Goal: Task Accomplishment & Management: Complete application form

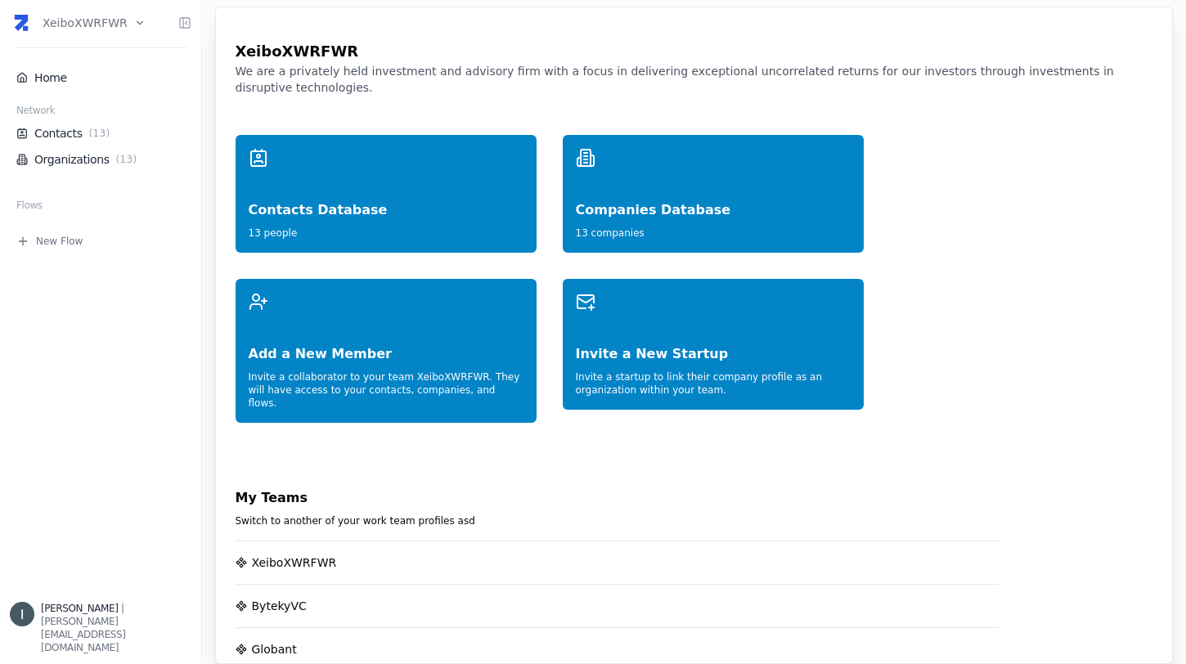
click at [78, 24] on html "XeiboXWRFWR Home Network Contacts ( 13 ) Organizations ( 13 ) Flows New Flow [P…" at bounding box center [593, 332] width 1186 height 664
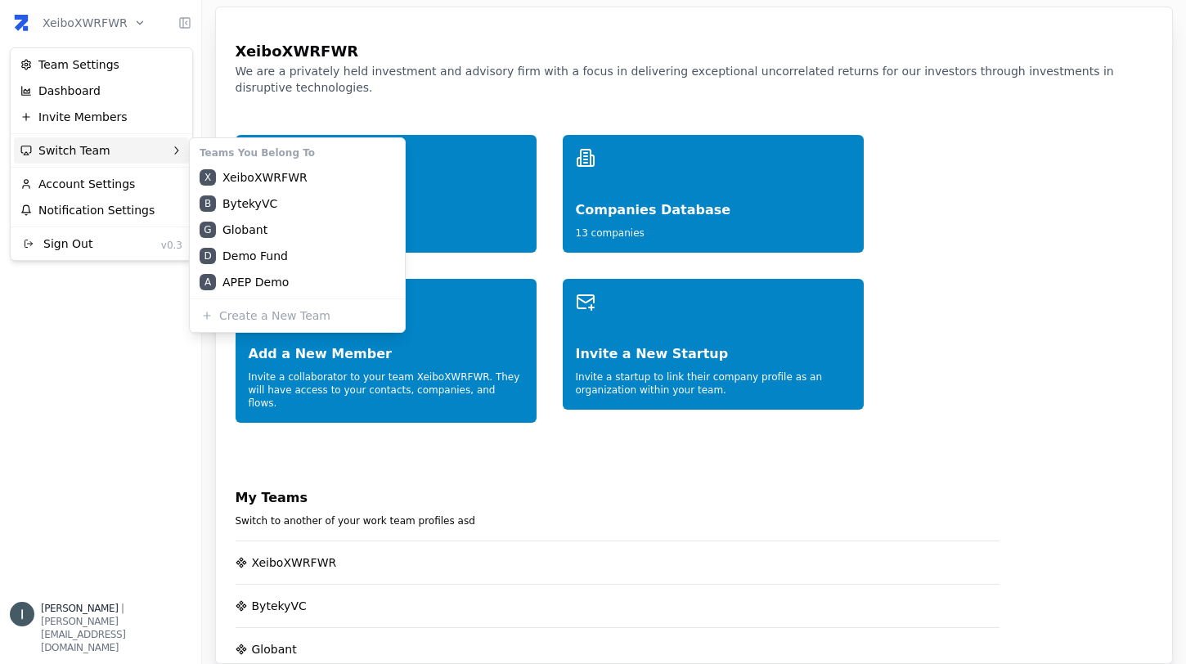
click at [97, 148] on div "Switch Team" at bounding box center [101, 150] width 175 height 26
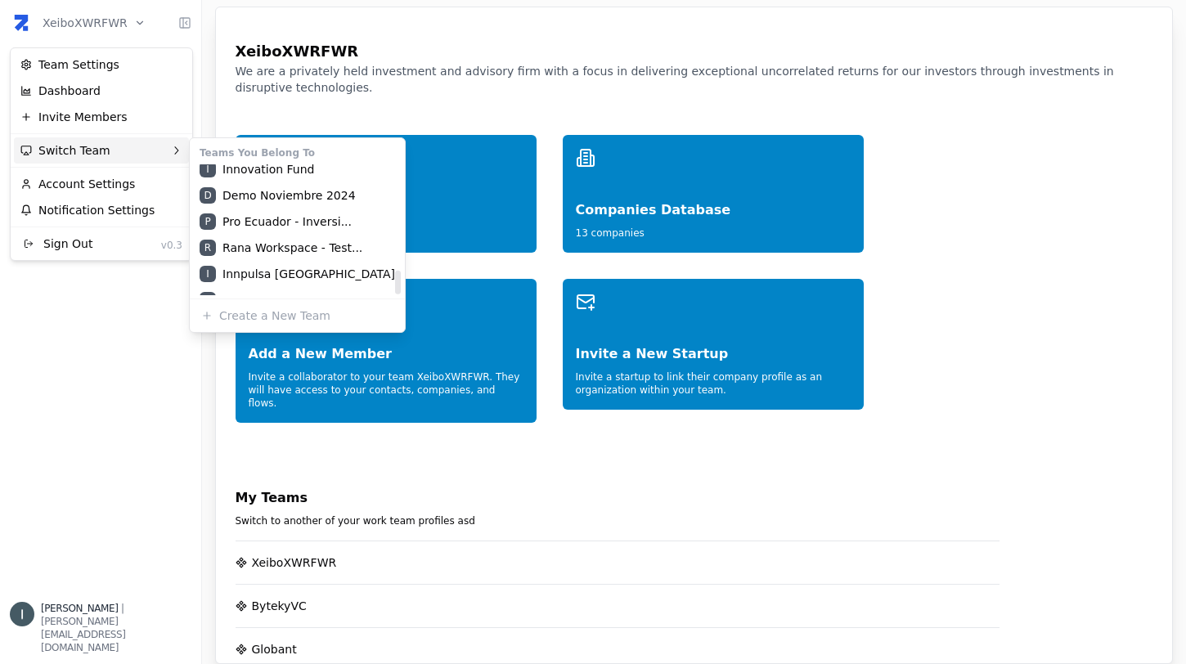
scroll to position [576, 0]
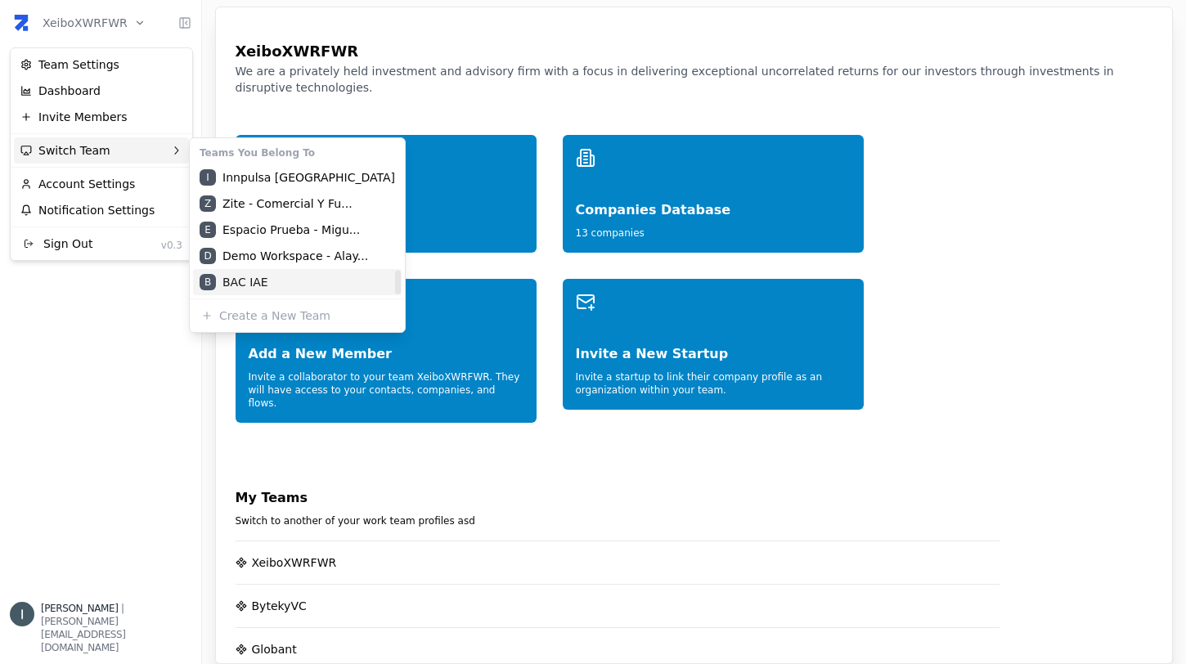
click at [252, 275] on div "B BAC IAE" at bounding box center [297, 282] width 209 height 26
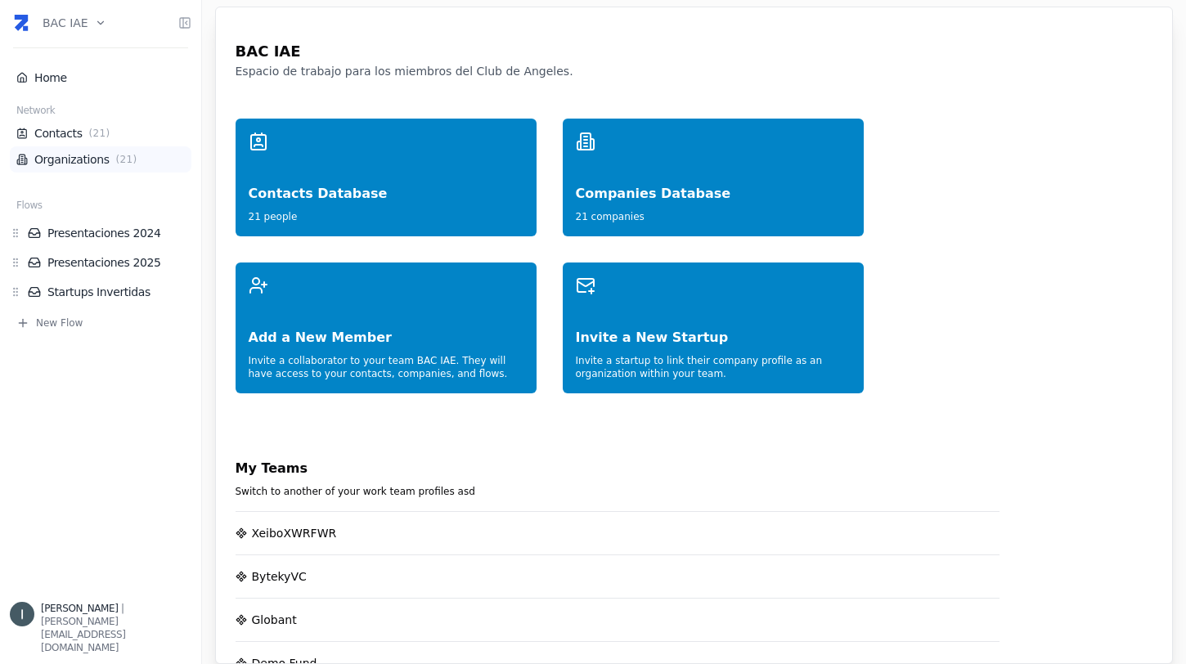
click at [104, 159] on link "Organizations ( 21 )" at bounding box center [100, 159] width 168 height 16
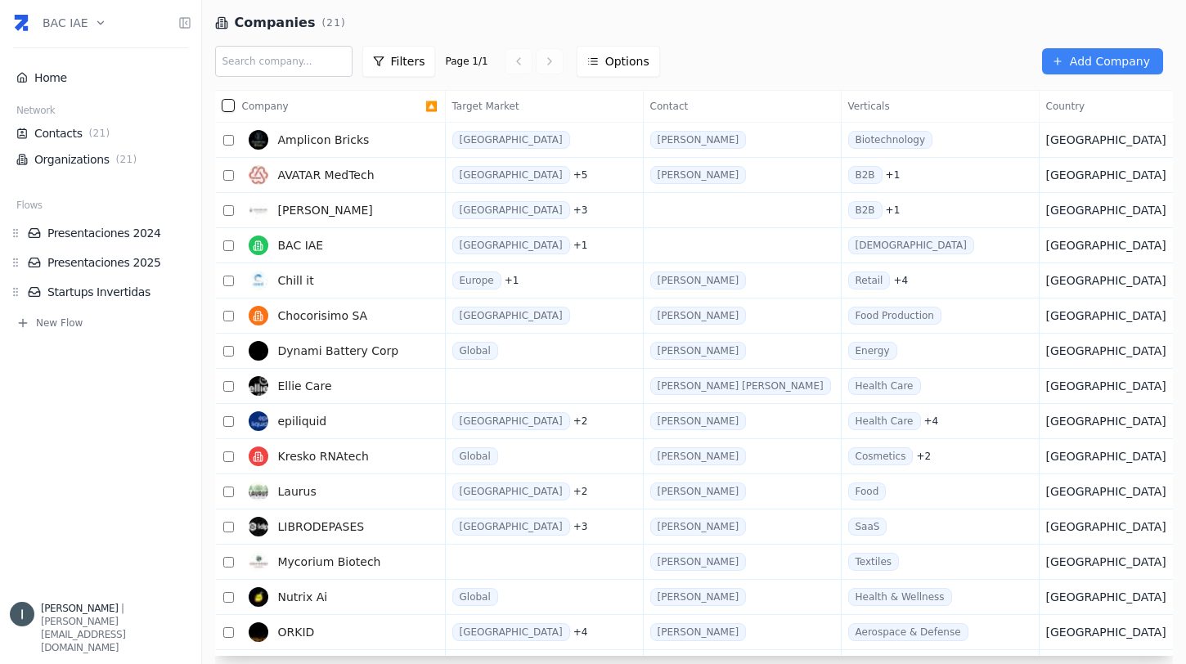
click at [290, 66] on input "text" at bounding box center [283, 61] width 137 height 31
type input "trip"
click at [1118, 60] on span "Add Company" at bounding box center [1110, 61] width 80 height 16
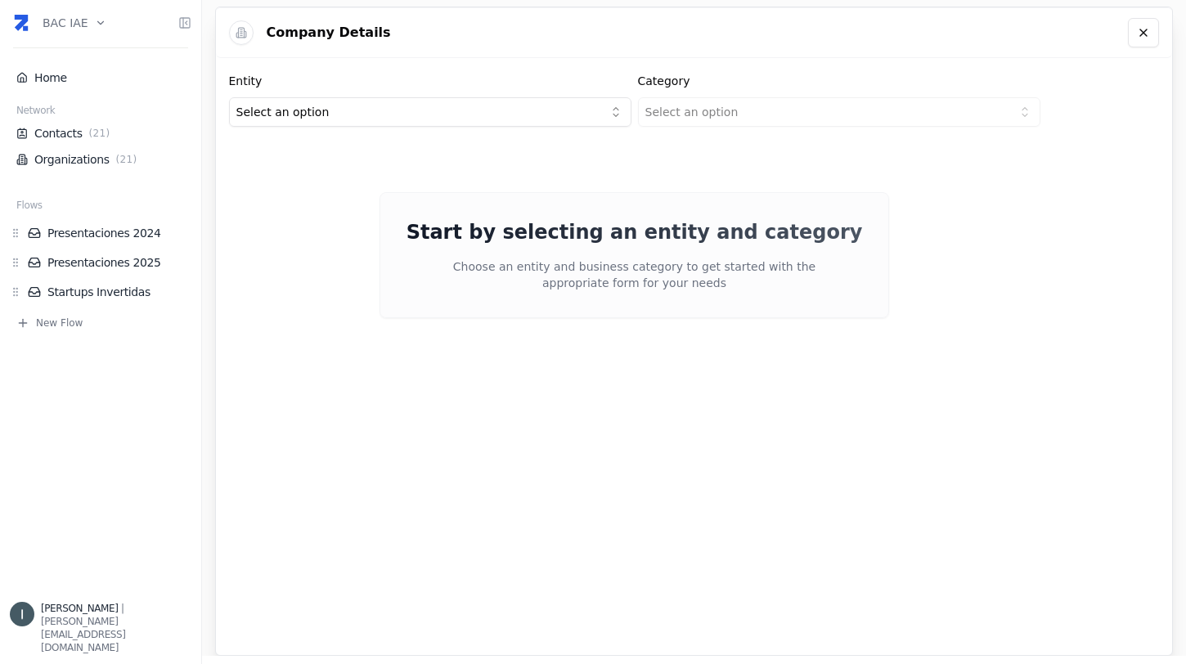
click at [444, 105] on html "BAC IAE Home Network Contacts ( 21 ) Organizations ( 21 ) Flows Presentaciones …" at bounding box center [593, 332] width 1186 height 664
click at [713, 120] on html "BAC IAE Home Network Contacts ( 21 ) Organizations ( 21 ) Flows Presentaciones …" at bounding box center [593, 332] width 1186 height 664
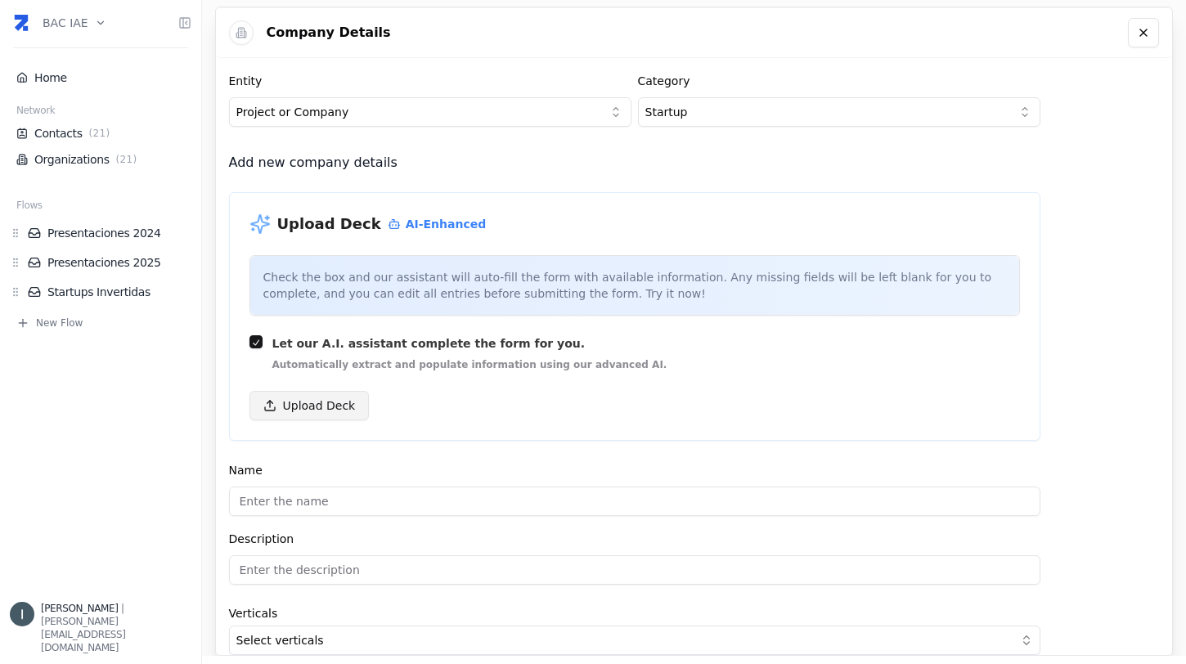
click at [299, 409] on button "Upload Deck" at bounding box center [309, 405] width 120 height 29
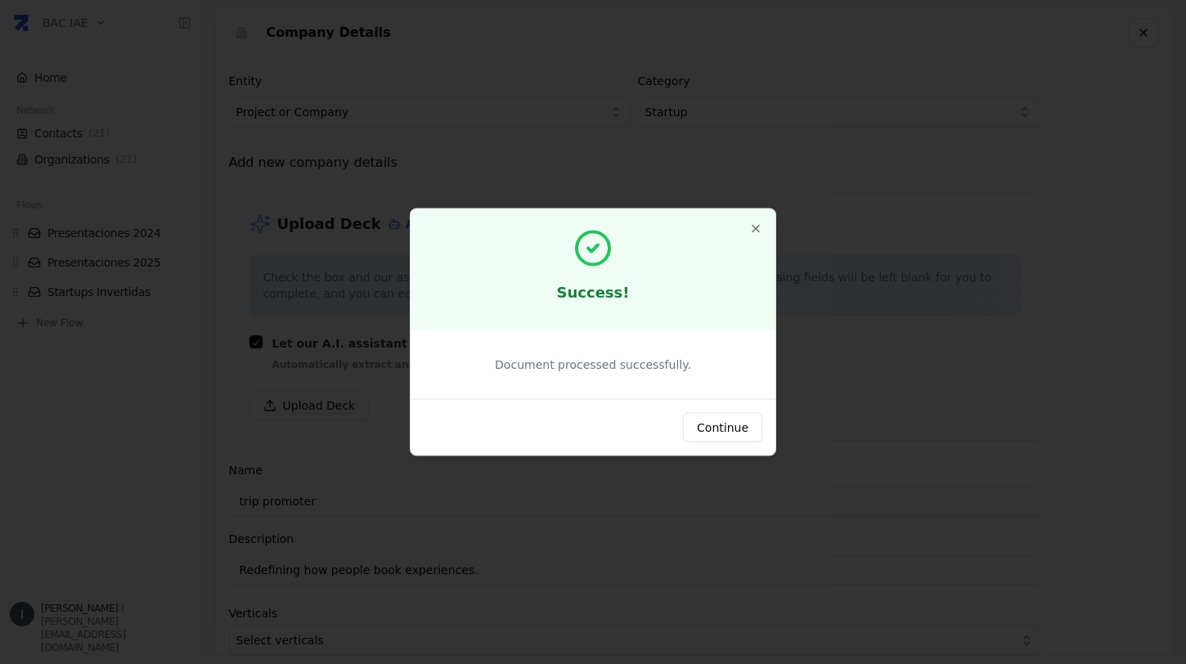
type input "trip promoter"
type input "Redefining how people book experiences."
type textarea "tripPromoter is a platform that empowers travel creators to become Promoters, t…"
type input "$330,000,000,000"
type input "$0"
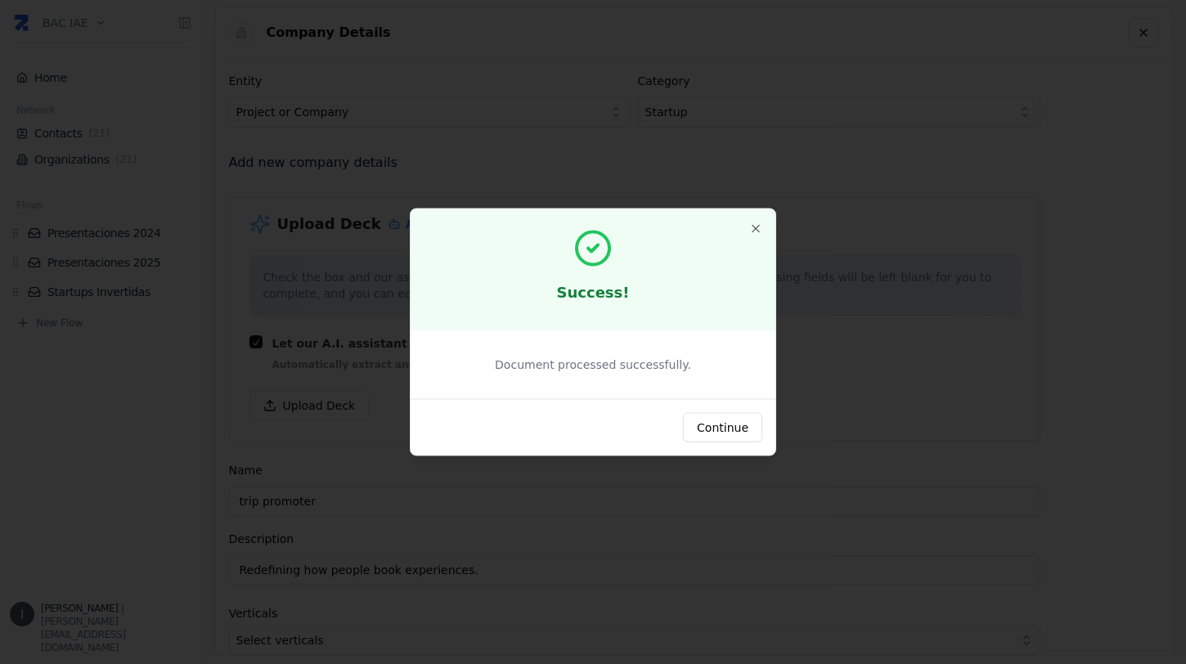
type input "$0"
type textarea "We turn user-generated content into bookable travel itineraries, allowing creat…"
type textarea "Using AI-powered applications like reel2trip®, we transform social content into…"
type textarea "We take a 15% commission on the provider's cost, earning revenue on every booki…"
type textarea "Our target users are travel influencers with various follower counts from nano …"
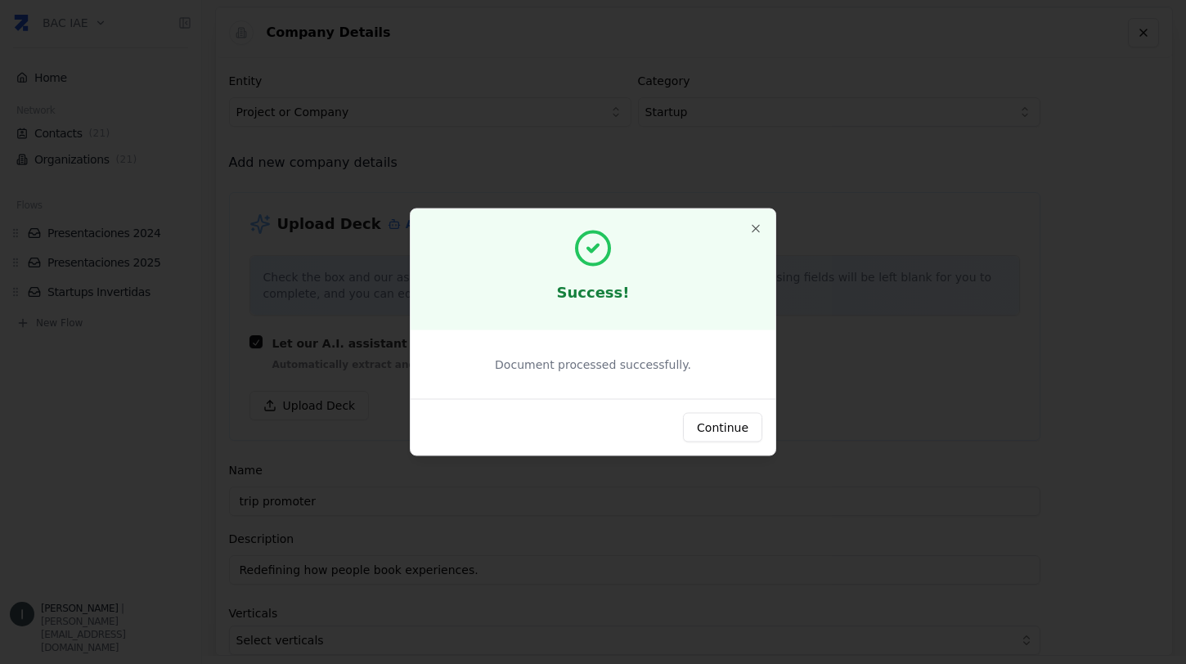
type textarea "Creators now drive the travel industry with 86% of people influenced to travel …"
type textarea "With a large number of social media users inspired by travel content but lackin…"
type textarea "We are raising a $2M seed round to scale promoter acquisition, increase booking…"
type input "https://www.trippromoter.com"
type input "$0"
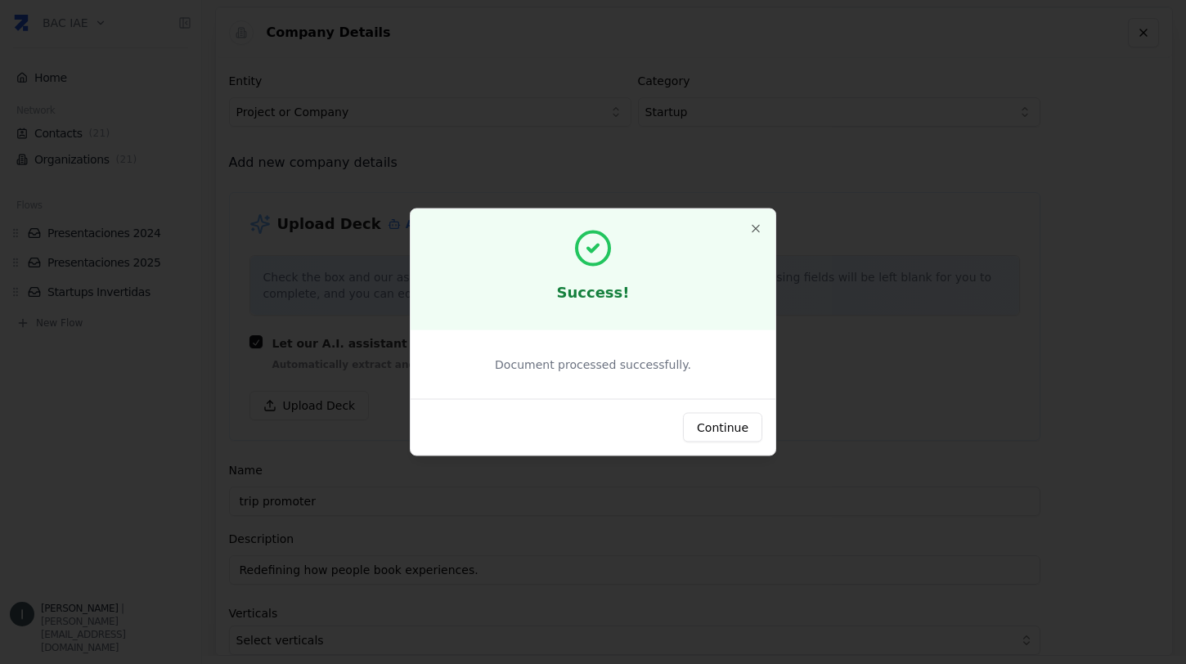
type textarea "Led by Federico Rozado and Walter Barquin, experts with 10+ years in the travel…"
click at [713, 420] on button "Continue" at bounding box center [722, 427] width 79 height 29
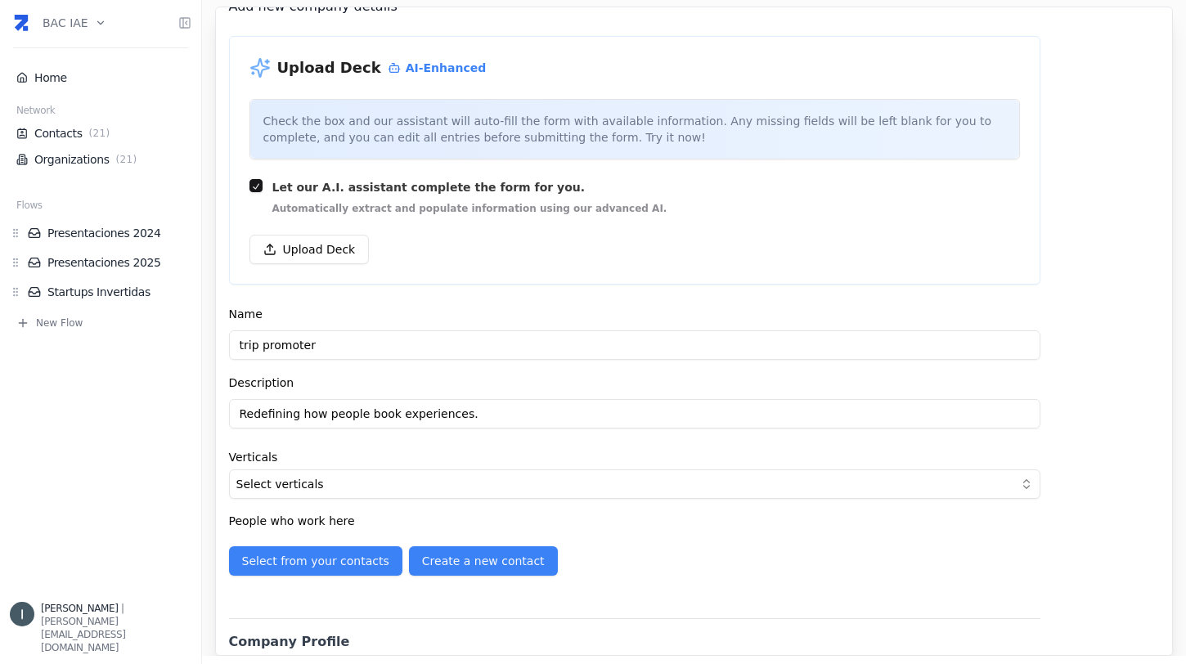
scroll to position [180, 0]
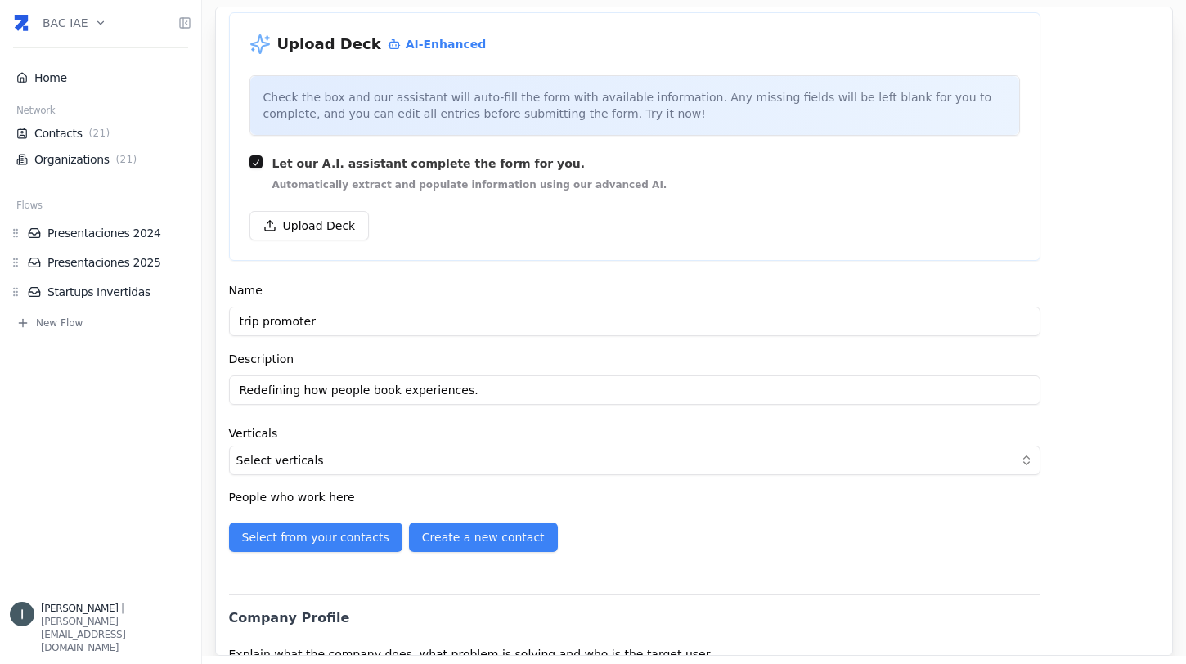
click at [384, 330] on input "trip promoter" at bounding box center [634, 321] width 811 height 29
type input "Trip Promoter"
click at [401, 460] on button "Select verticals" at bounding box center [634, 460] width 811 height 29
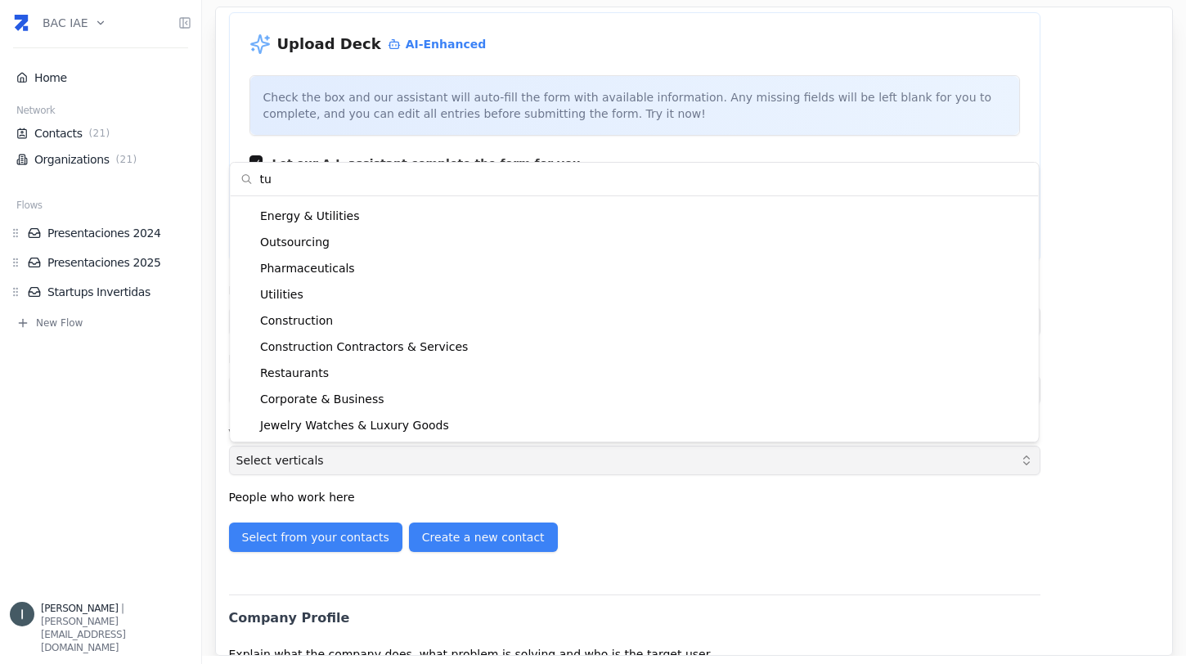
type input "t"
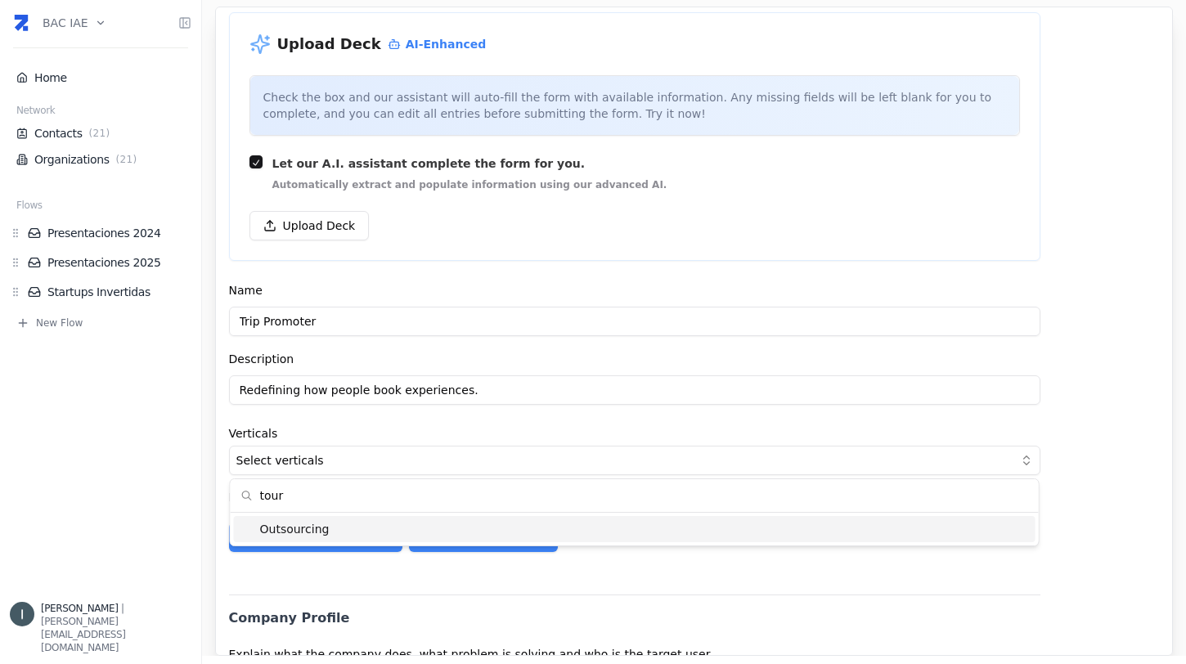
scroll to position [0, 0]
type input "t"
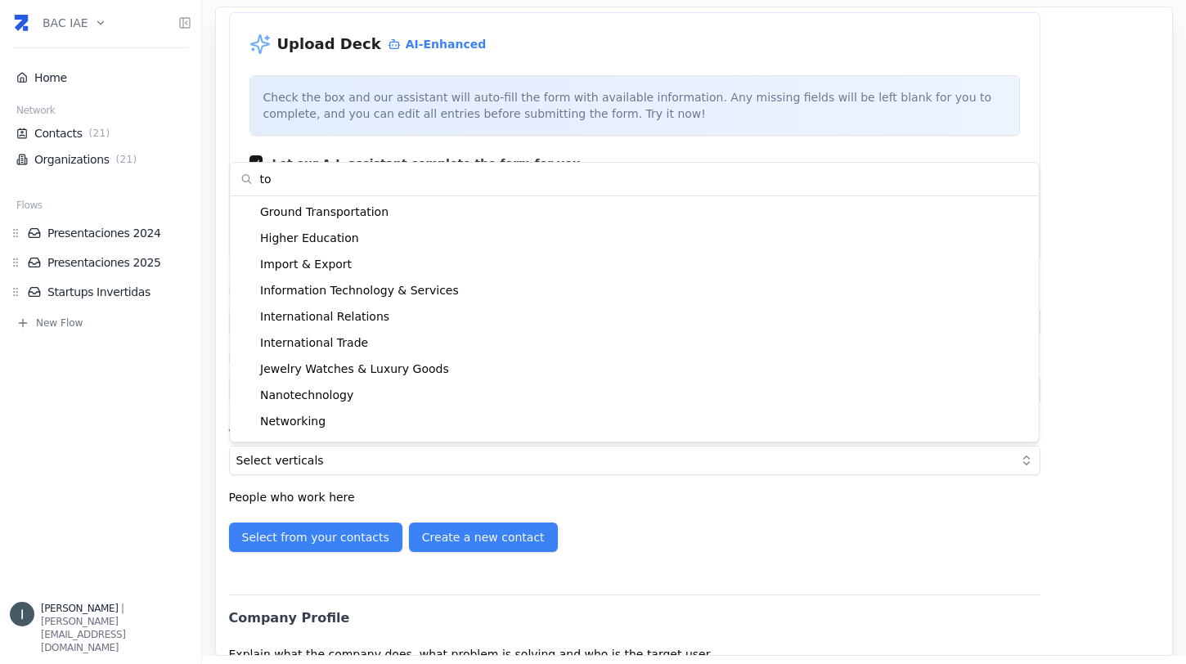
type input "t"
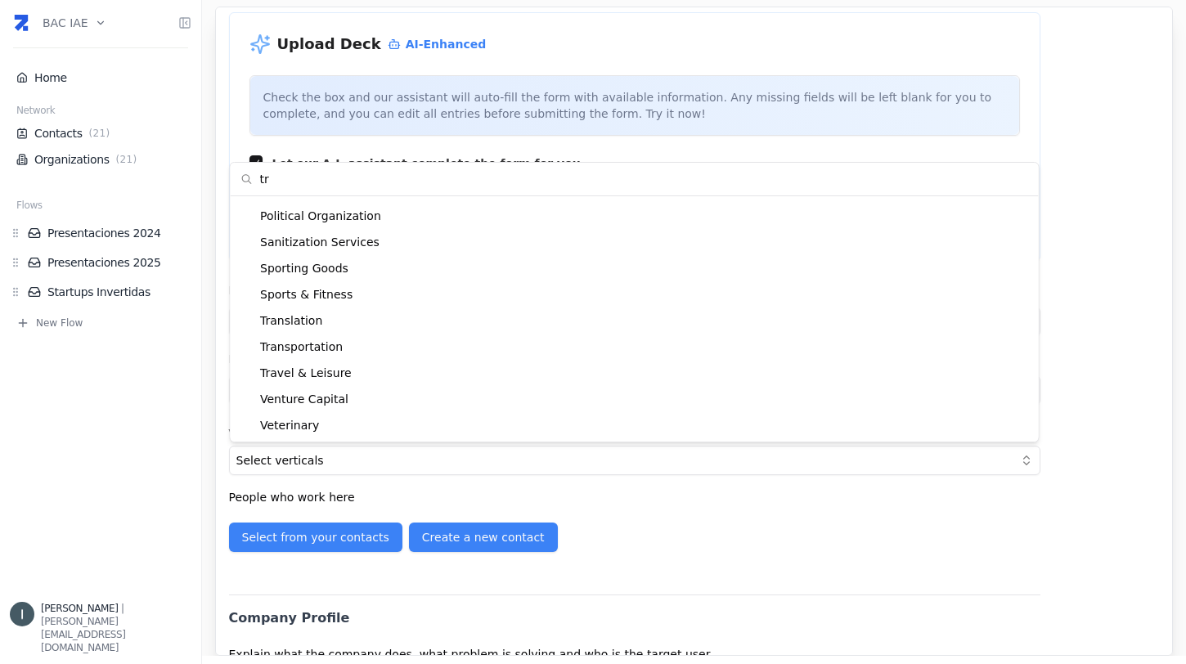
type input "t"
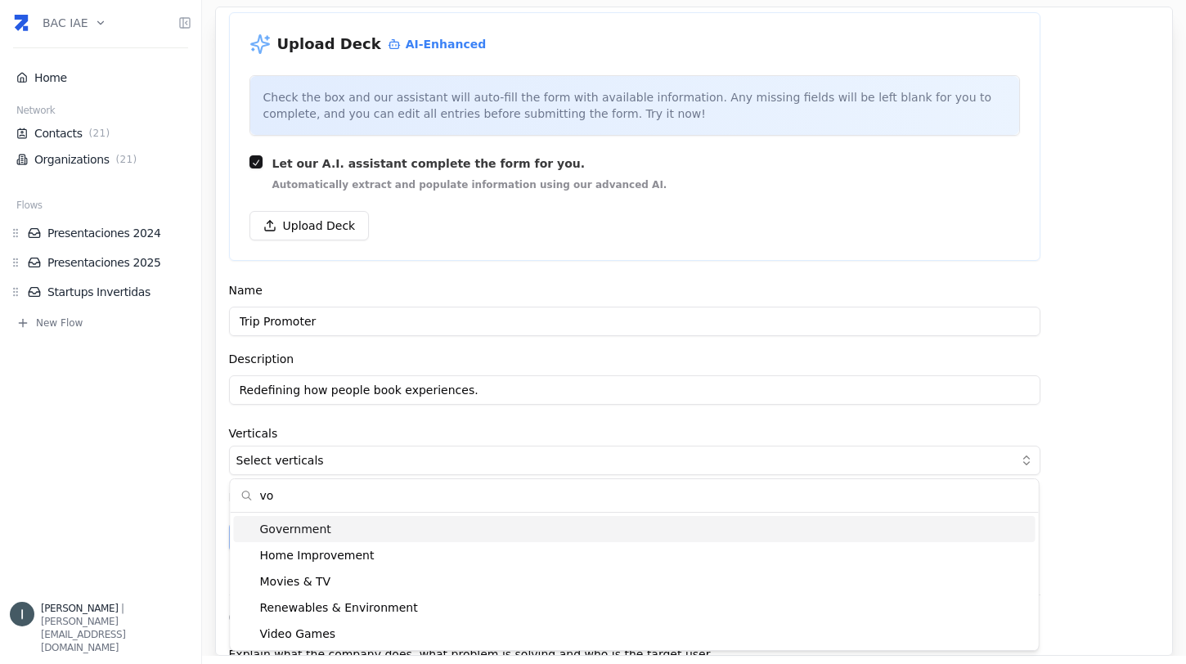
type input "v"
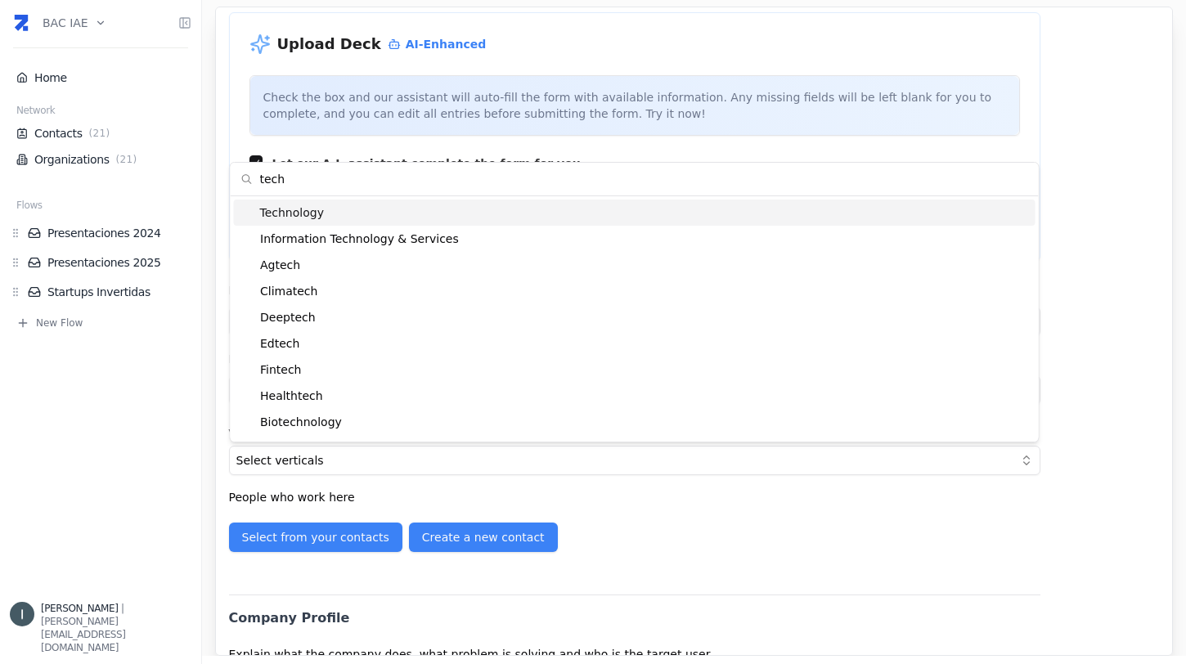
type input "tech"
click at [345, 220] on div "Technology" at bounding box center [635, 213] width 802 height 26
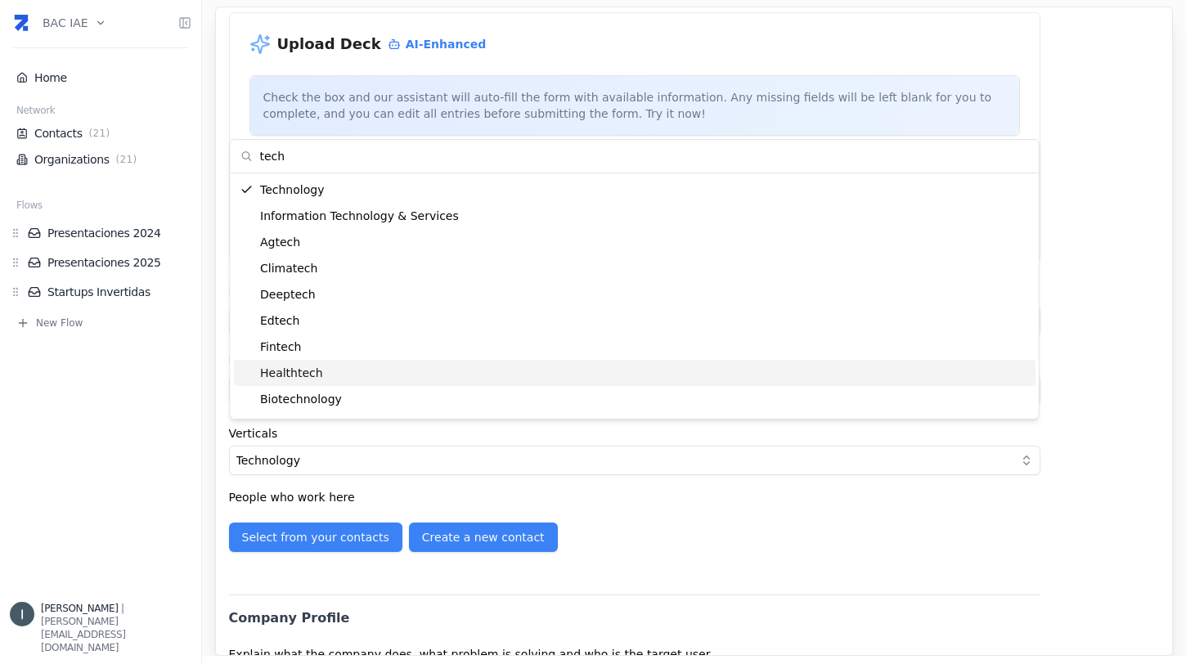
scroll to position [247, 0]
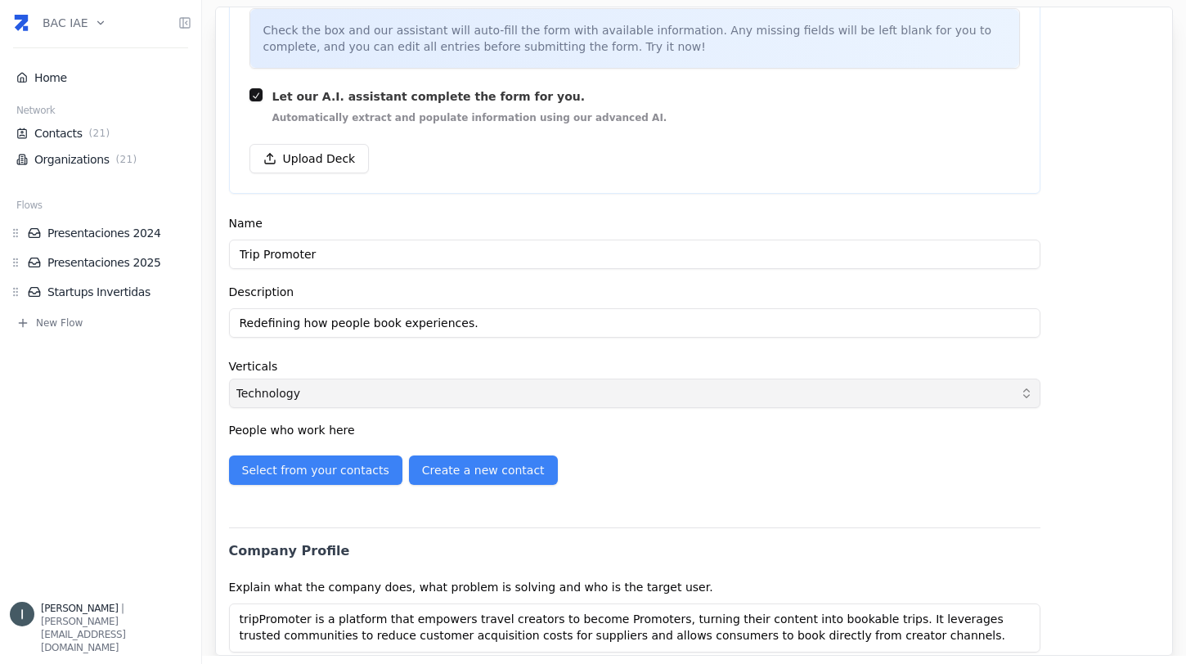
scroll to position [451, 0]
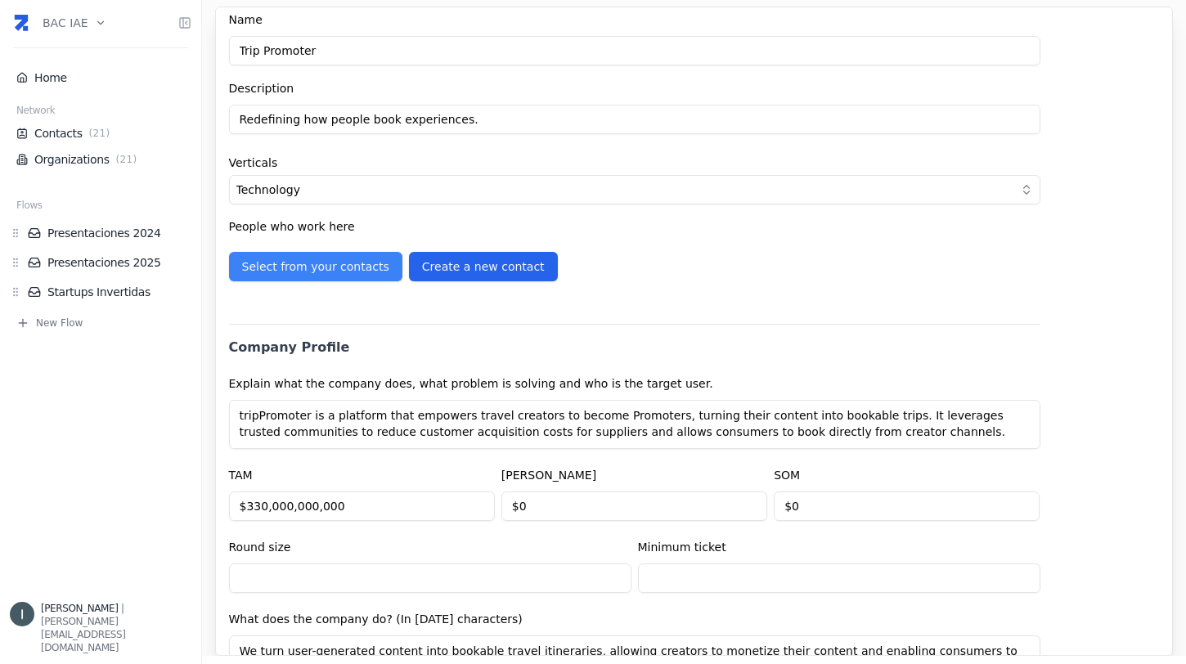
click at [478, 272] on button "Create a new contact" at bounding box center [483, 266] width 149 height 29
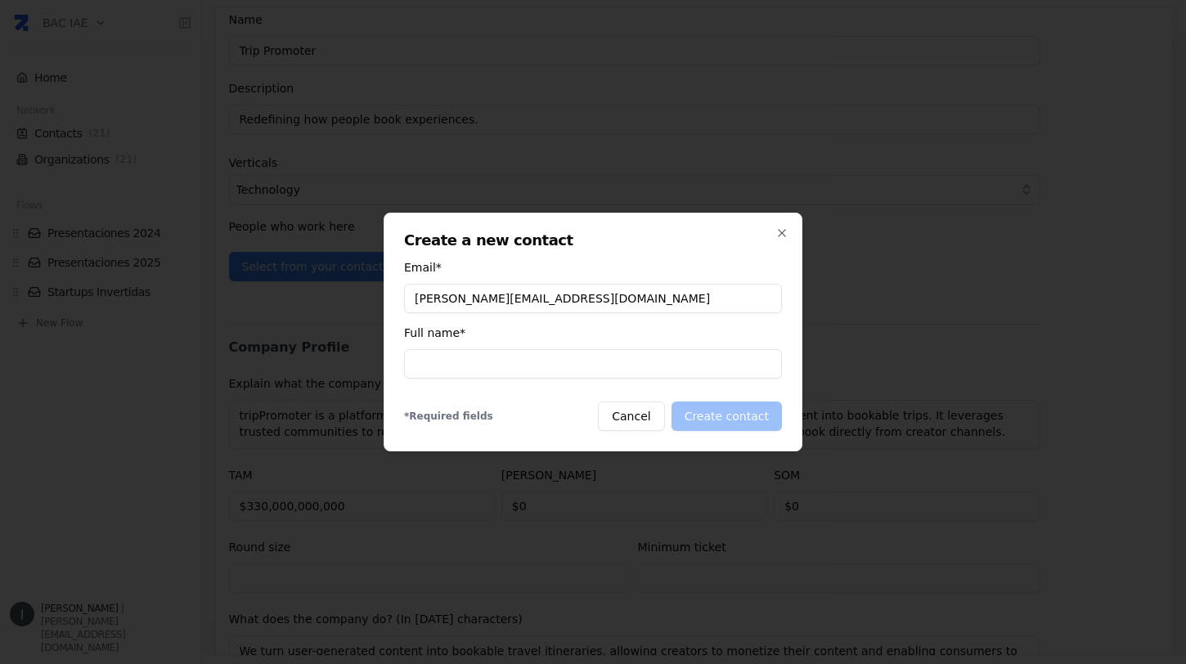
type input "federico@trippromoter.com"
click at [505, 362] on input at bounding box center [593, 363] width 378 height 29
type input "Federico Rozado"
click at [718, 416] on button "Create contact" at bounding box center [727, 416] width 110 height 29
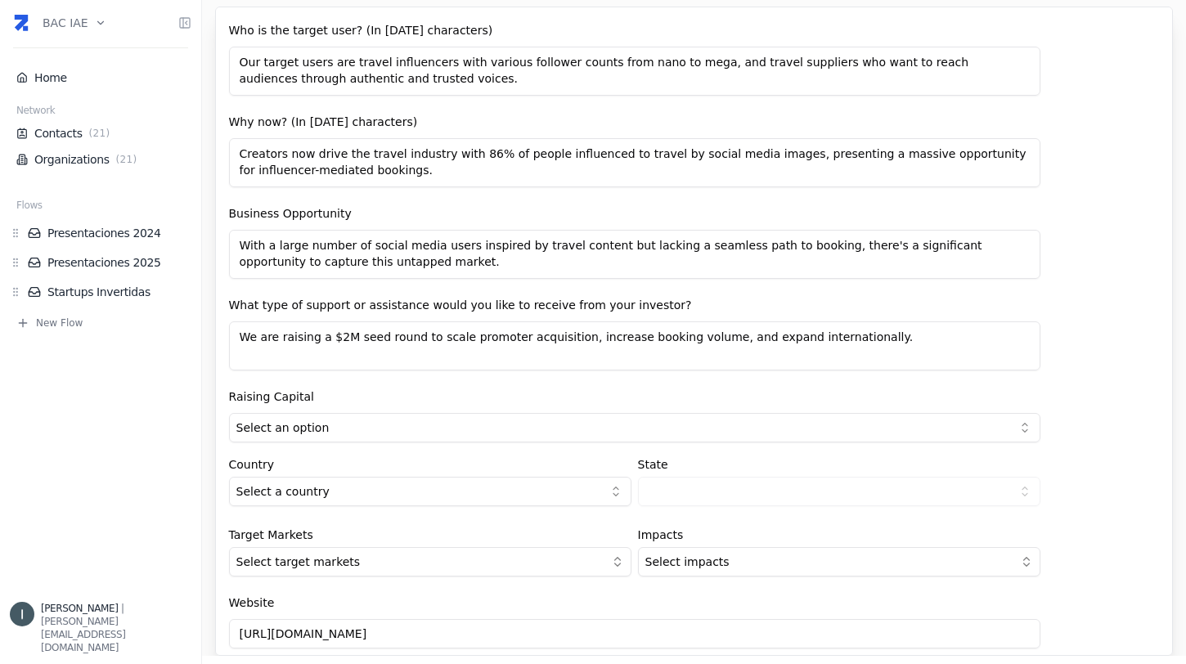
scroll to position [1368, 0]
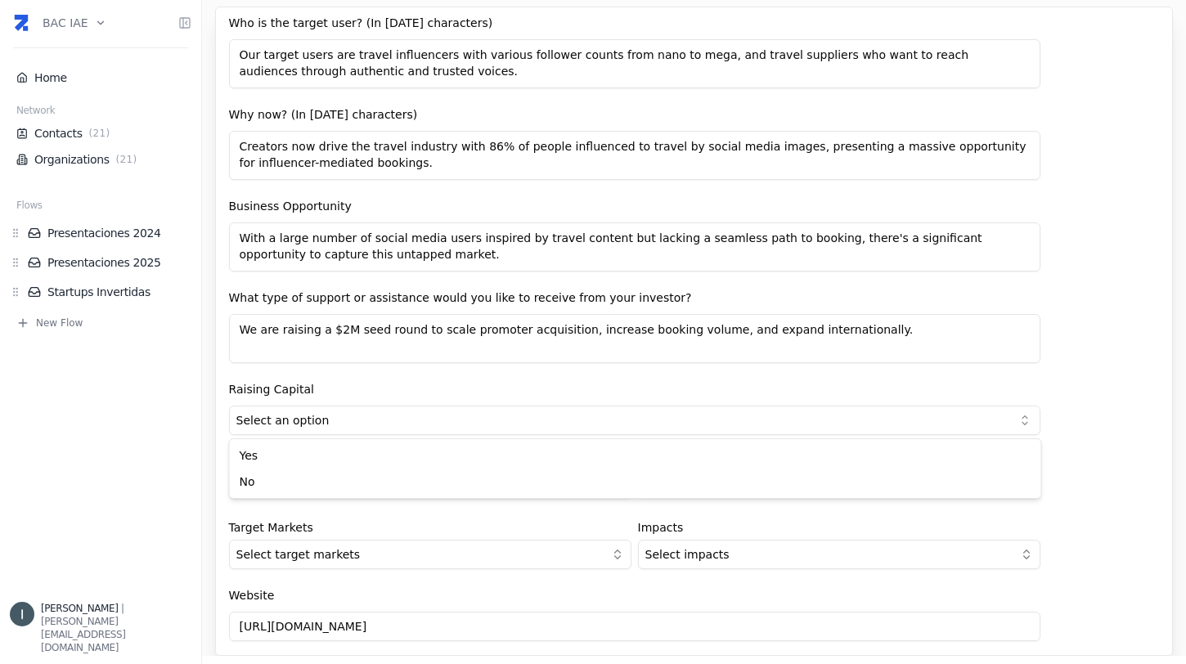
click at [398, 418] on html "BAC IAE Home Network Contacts ( 21 ) Organizations ( 21 ) Flows Presentaciones …" at bounding box center [593, 332] width 1186 height 664
click at [338, 488] on html "BAC IAE Home Network Contacts ( 21 ) Organizations ( 21 ) Flows Presentaciones …" at bounding box center [593, 332] width 1186 height 664
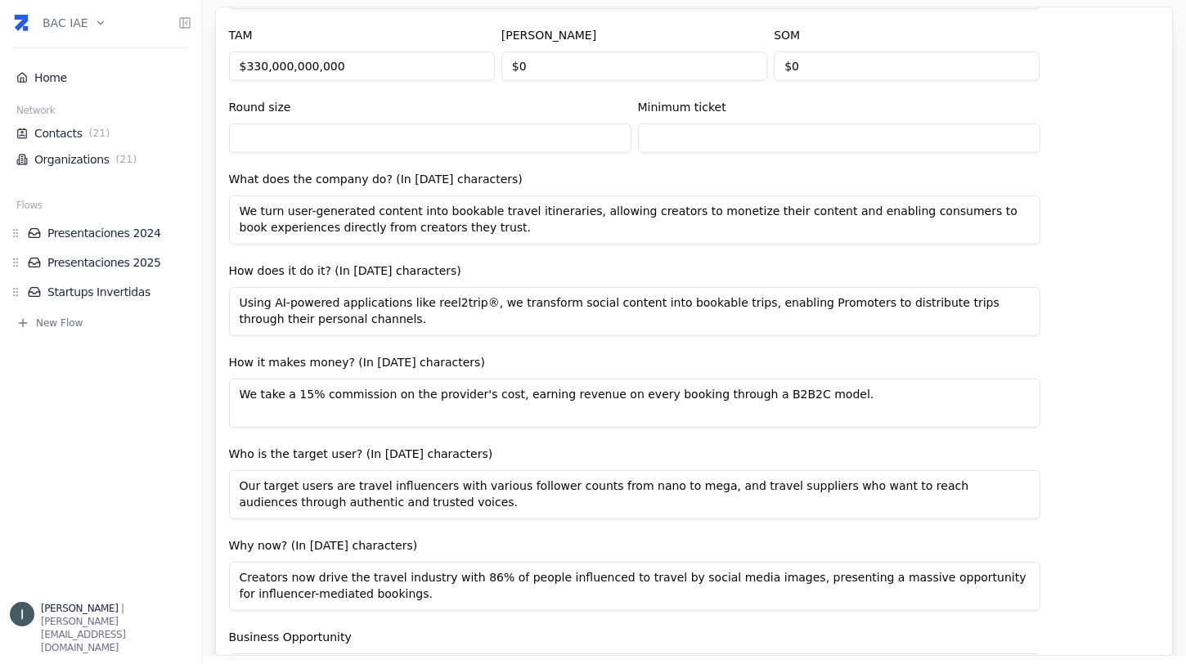
scroll to position [877, 0]
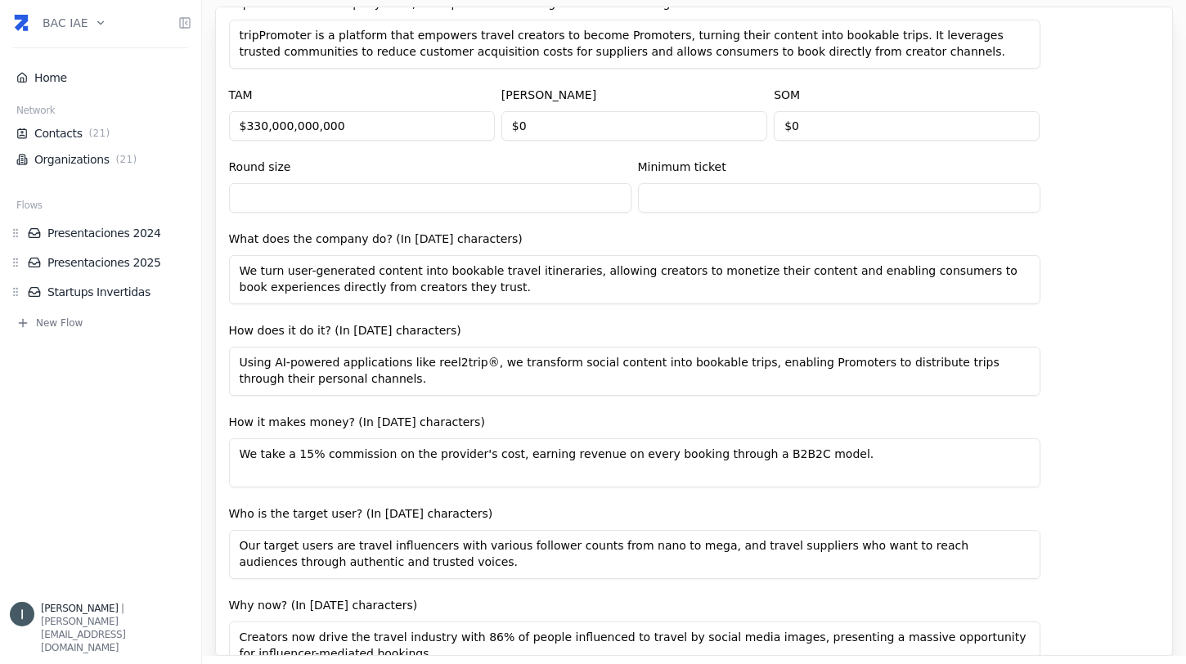
click at [387, 212] on input "text" at bounding box center [430, 197] width 402 height 29
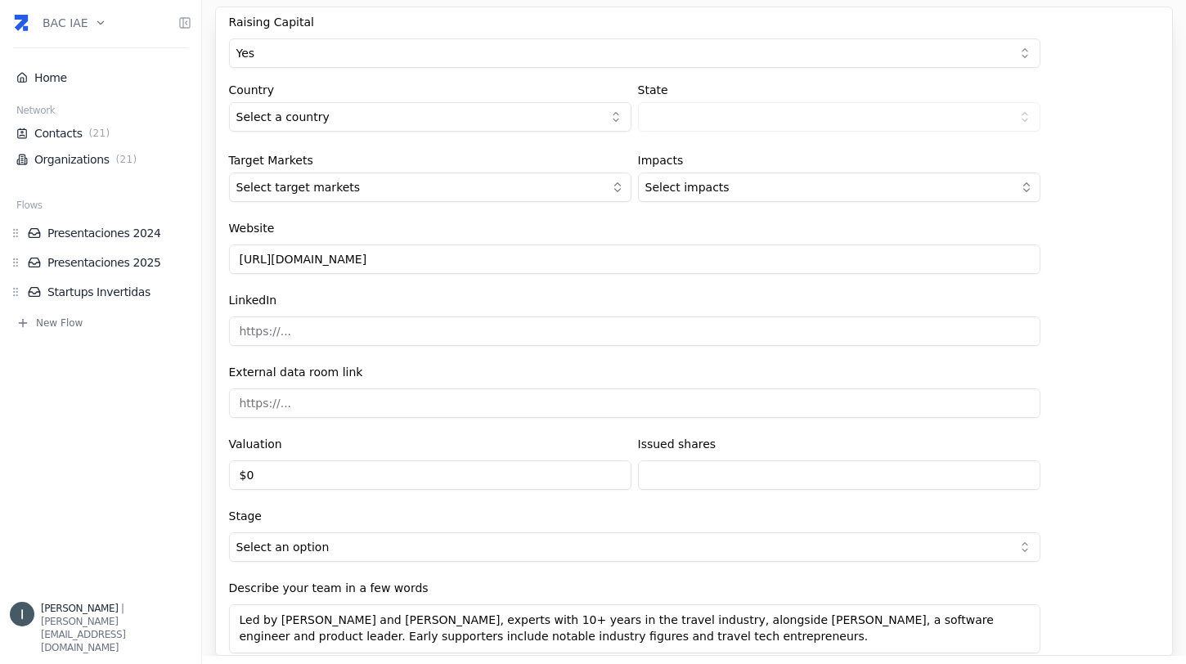
scroll to position [1951, 0]
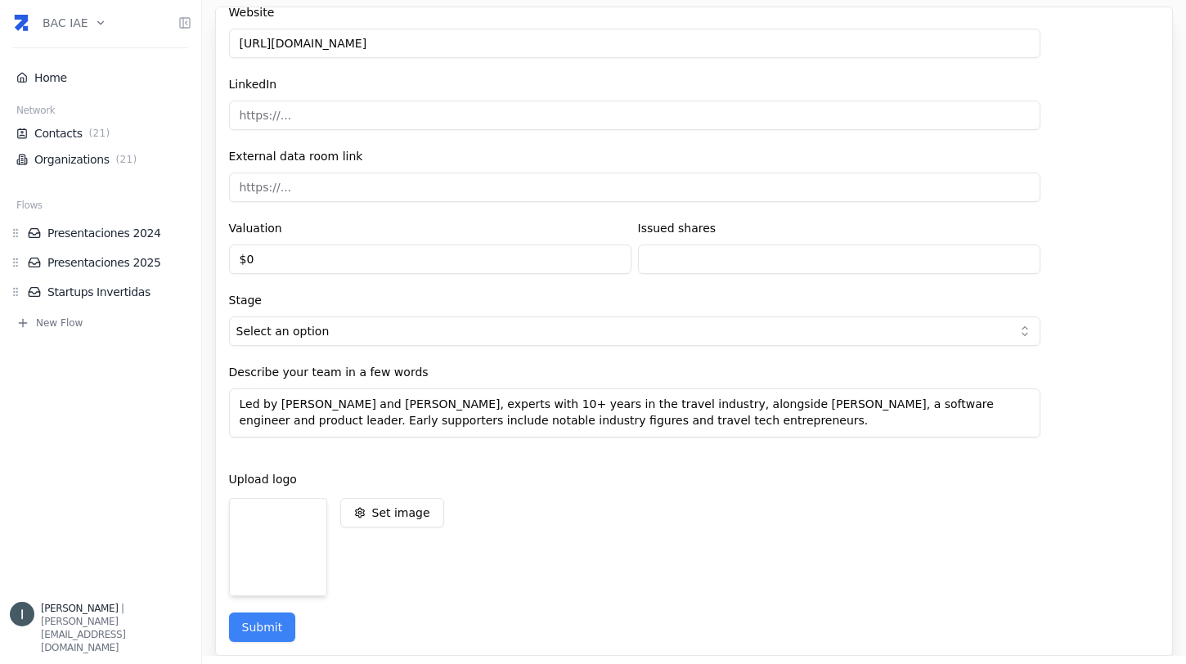
type input "$2,000,000"
click at [267, 631] on button "Submit" at bounding box center [262, 627] width 67 height 29
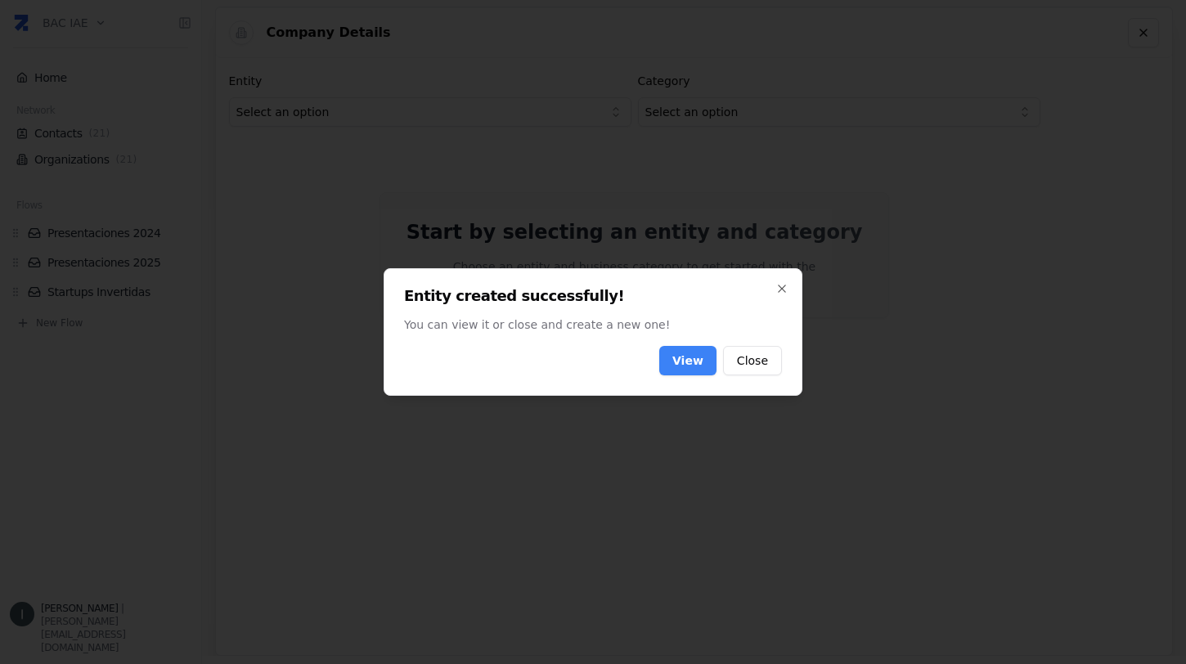
scroll to position [0, 0]
click at [692, 359] on link "View" at bounding box center [687, 360] width 57 height 29
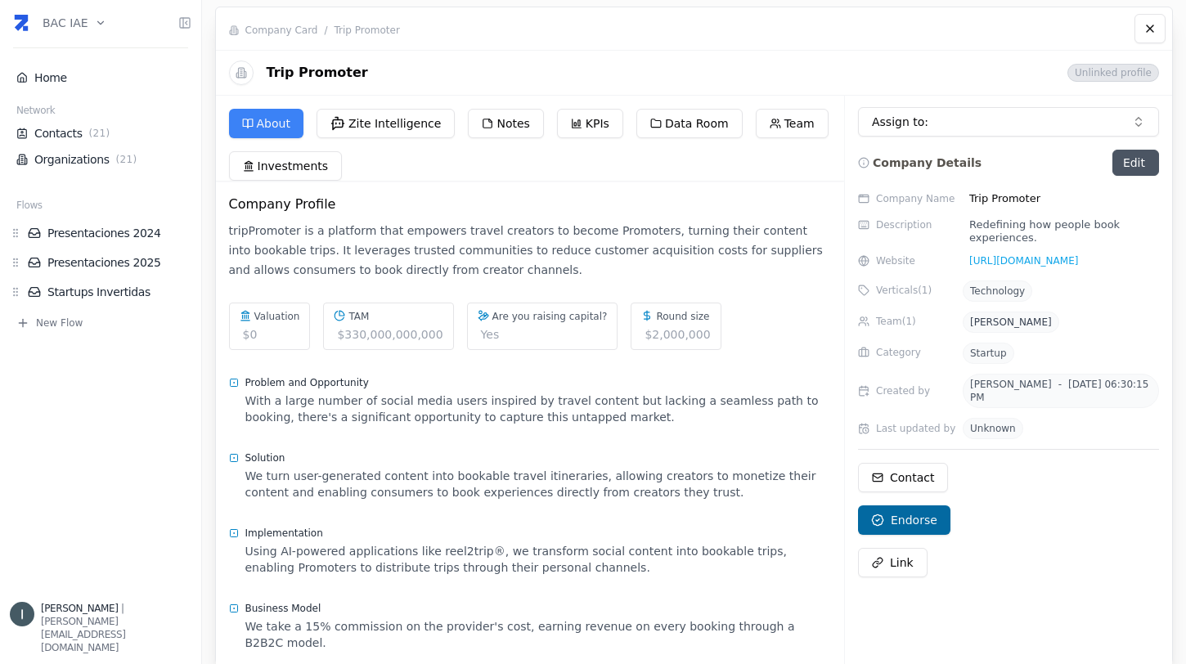
click at [87, 20] on html "BAC IAE Home Network Contacts ( 21 ) Organizations ( 21 ) Flows Presentaciones …" at bounding box center [593, 332] width 1186 height 664
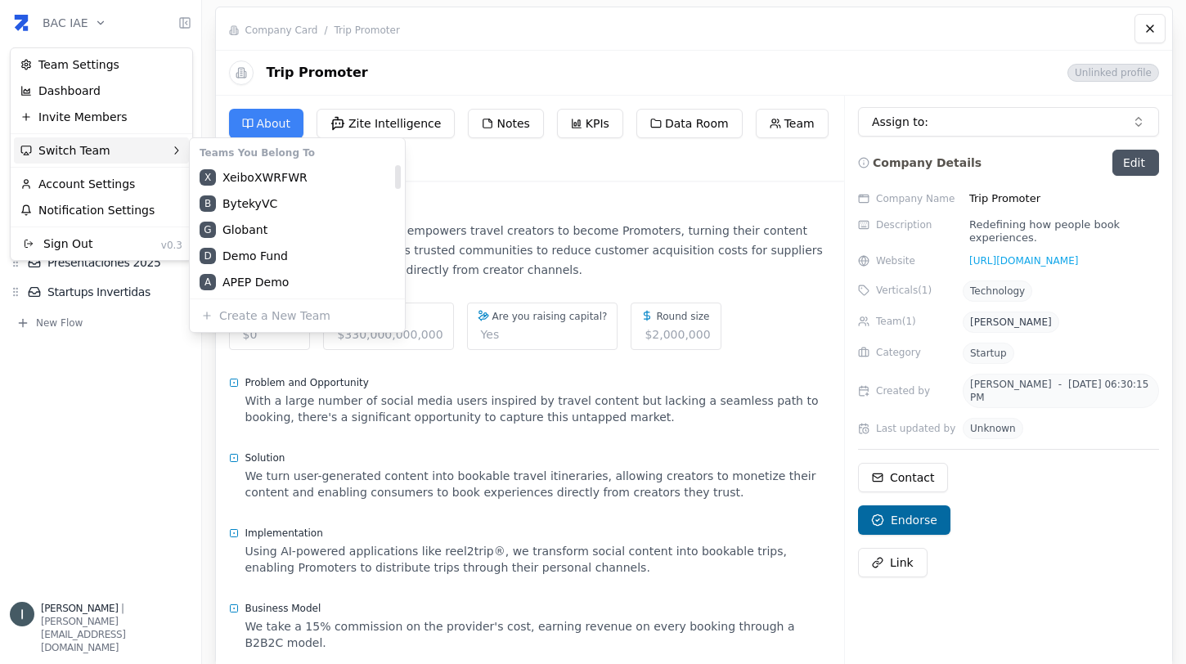
scroll to position [576, 0]
click at [150, 427] on html "BAC IAE Home Network Contacts ( 21 ) Organizations ( 21 ) Flows Presentaciones …" at bounding box center [593, 332] width 1186 height 664
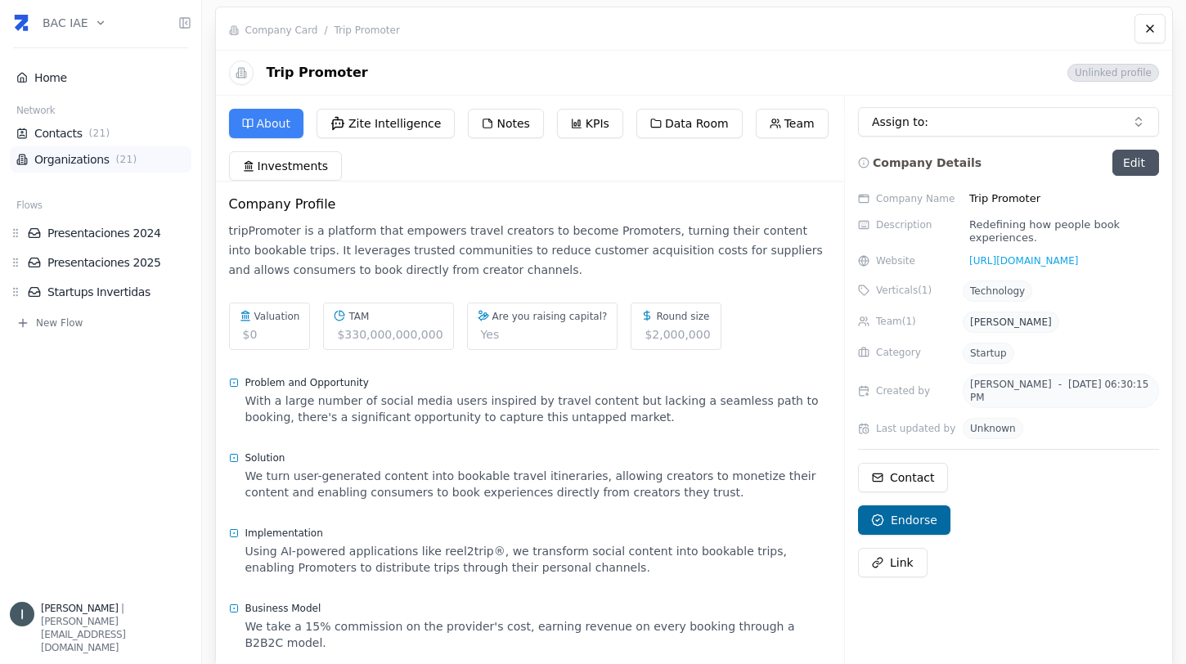
click at [112, 167] on link "Organizations ( 21 )" at bounding box center [100, 159] width 168 height 16
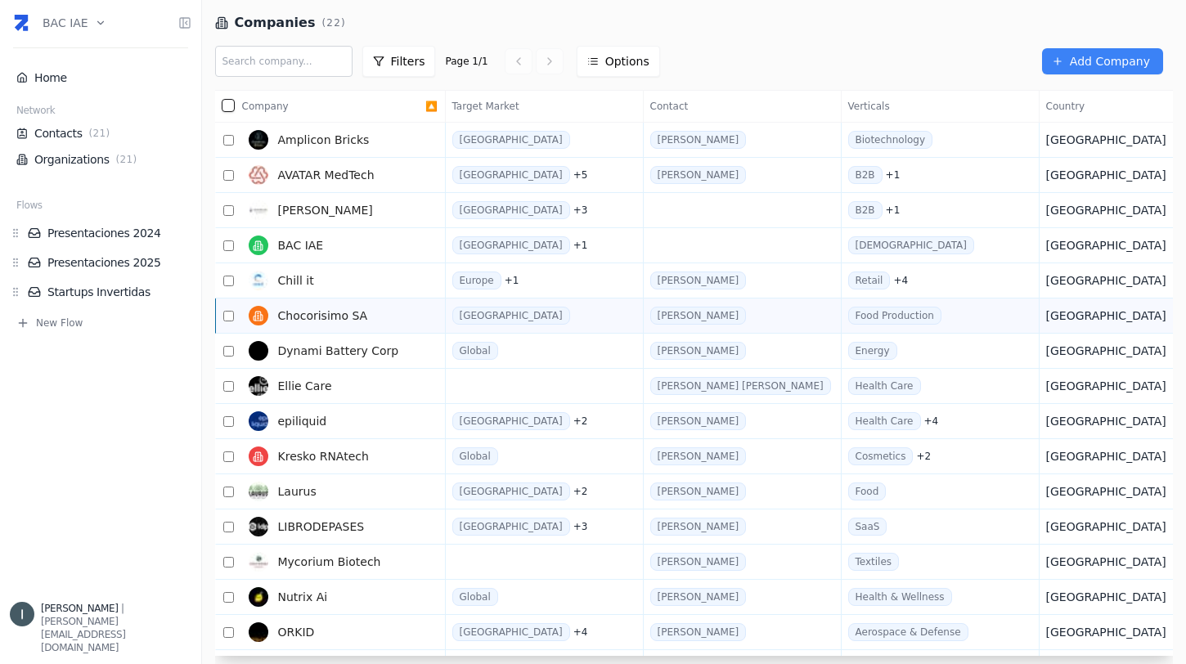
scroll to position [247, 0]
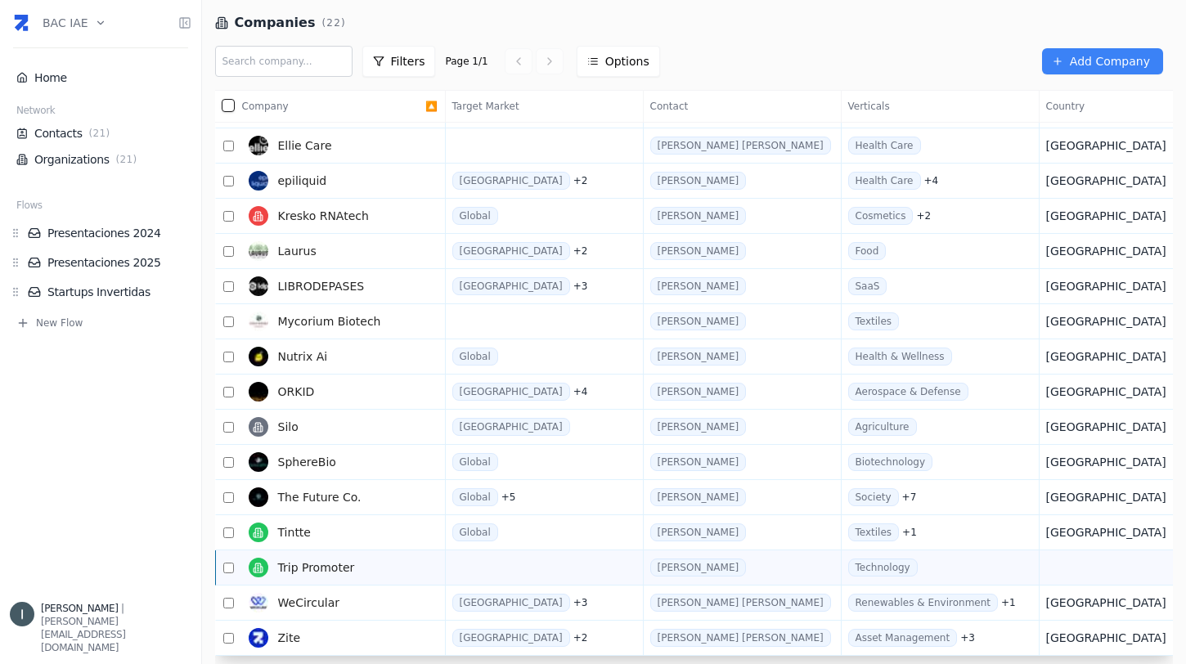
click at [227, 563] on input "checkbox" at bounding box center [228, 568] width 12 height 11
click at [227, 564] on input "checkbox" at bounding box center [228, 568] width 12 height 11
click at [92, 25] on html "BAC IAE Home Network Contacts ( 21 ) Organizations ( 21 ) Flows Presentaciones …" at bounding box center [593, 332] width 1186 height 664
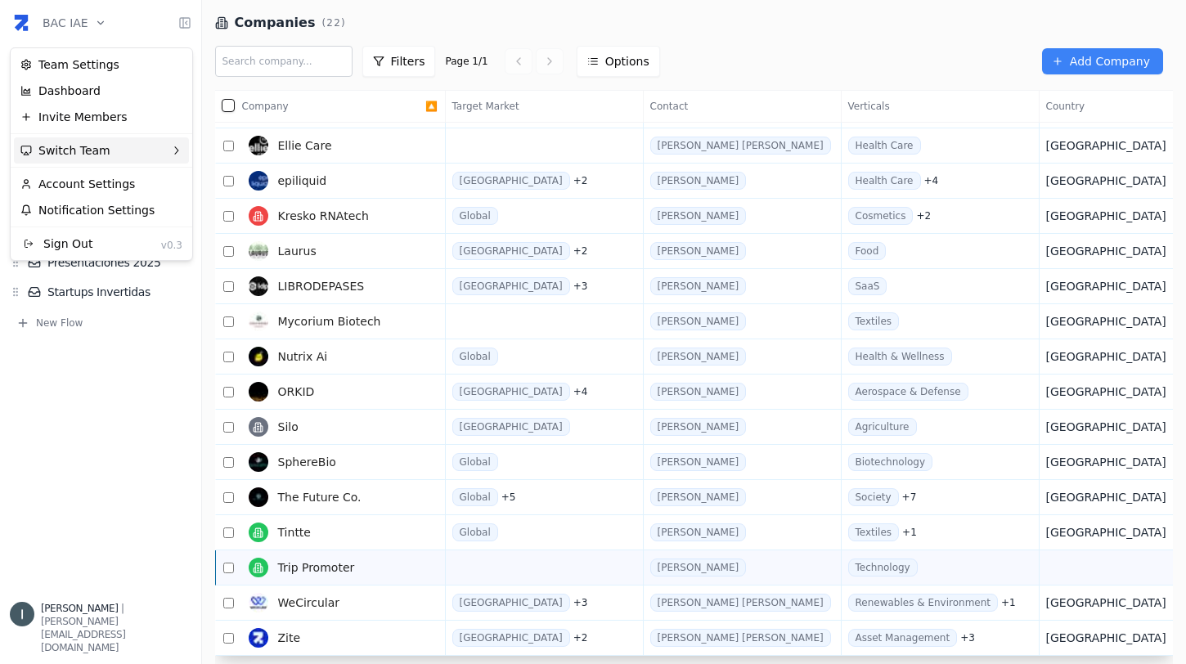
click at [127, 141] on div "Switch Team" at bounding box center [101, 150] width 175 height 26
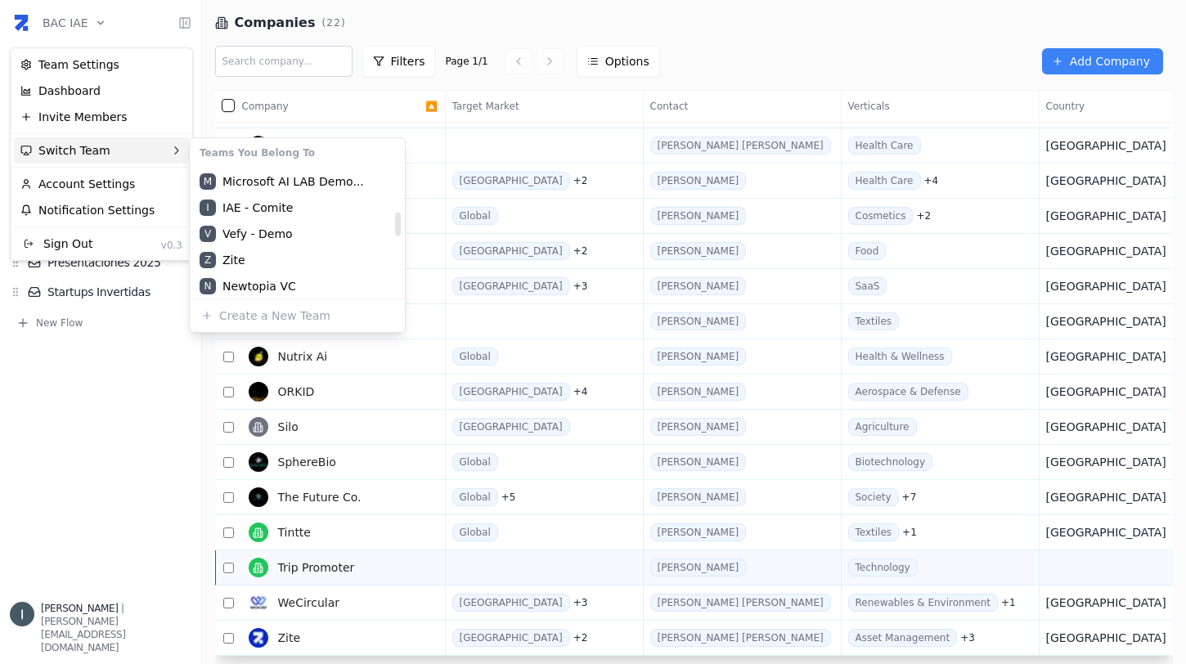
scroll to position [258, 0]
click at [224, 562] on html "BAC IAE Home Network Contacts ( 21 ) Organizations ( 21 ) Flows Presentaciones …" at bounding box center [593, 332] width 1186 height 664
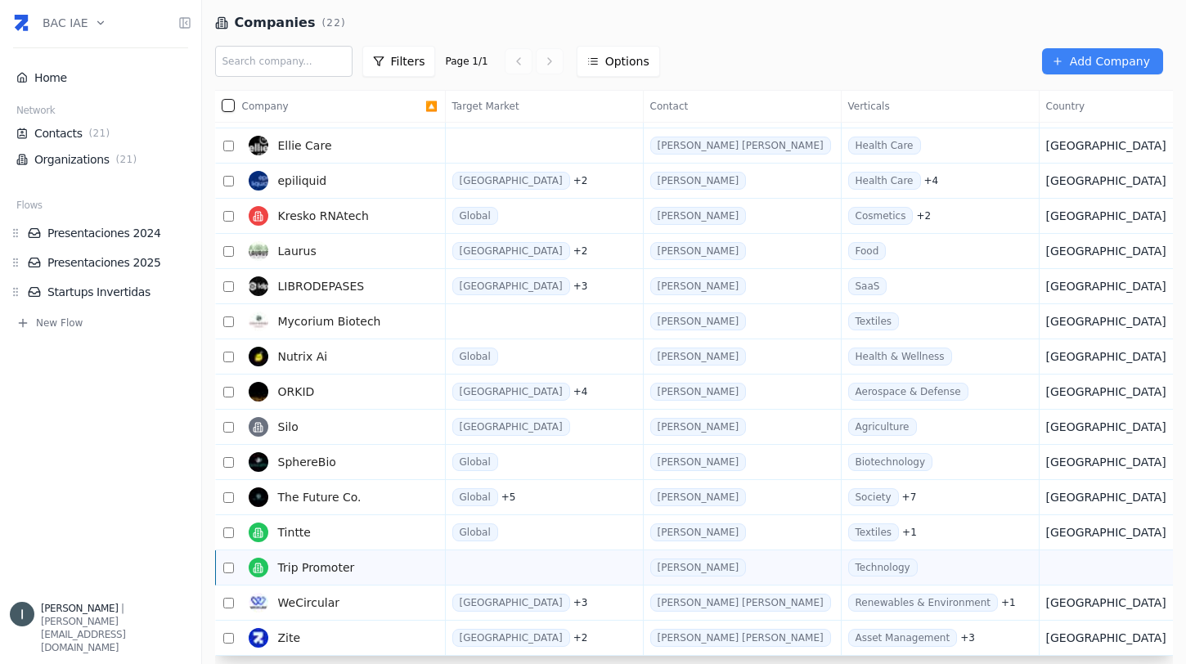
click at [224, 563] on input "checkbox" at bounding box center [228, 568] width 12 height 11
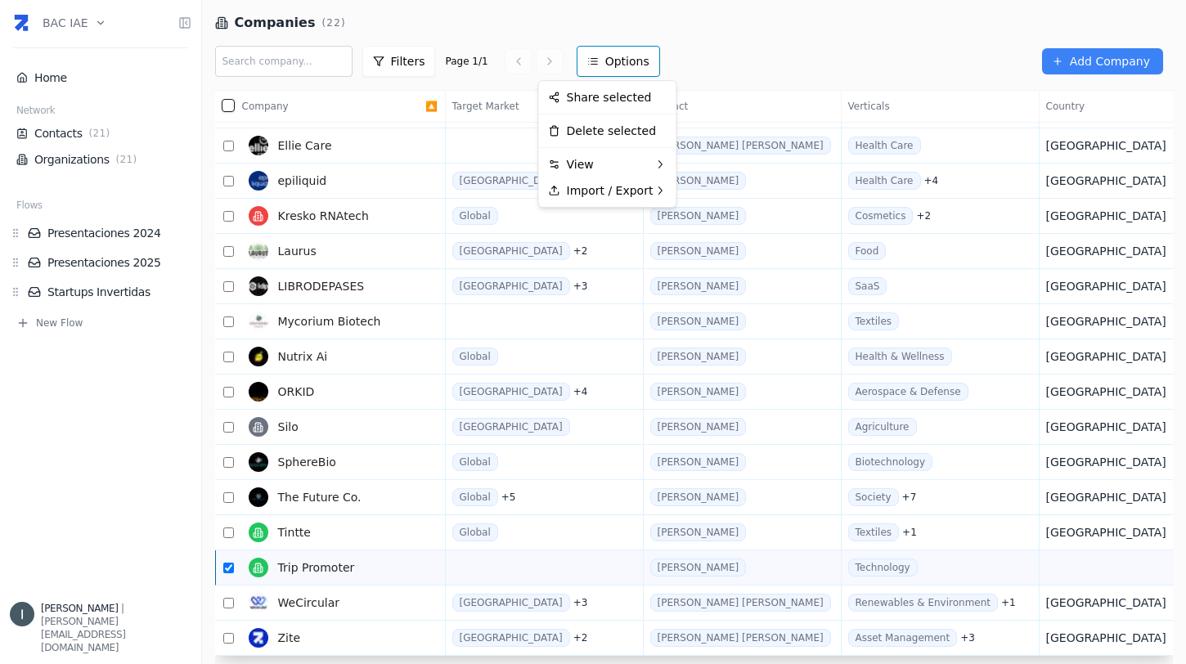
click at [616, 62] on html "BAC IAE Home Network Contacts ( 21 ) Organizations ( 21 ) Flows Presentaciones …" at bounding box center [593, 332] width 1186 height 664
click at [604, 97] on div "Share selected" at bounding box center [607, 97] width 131 height 26
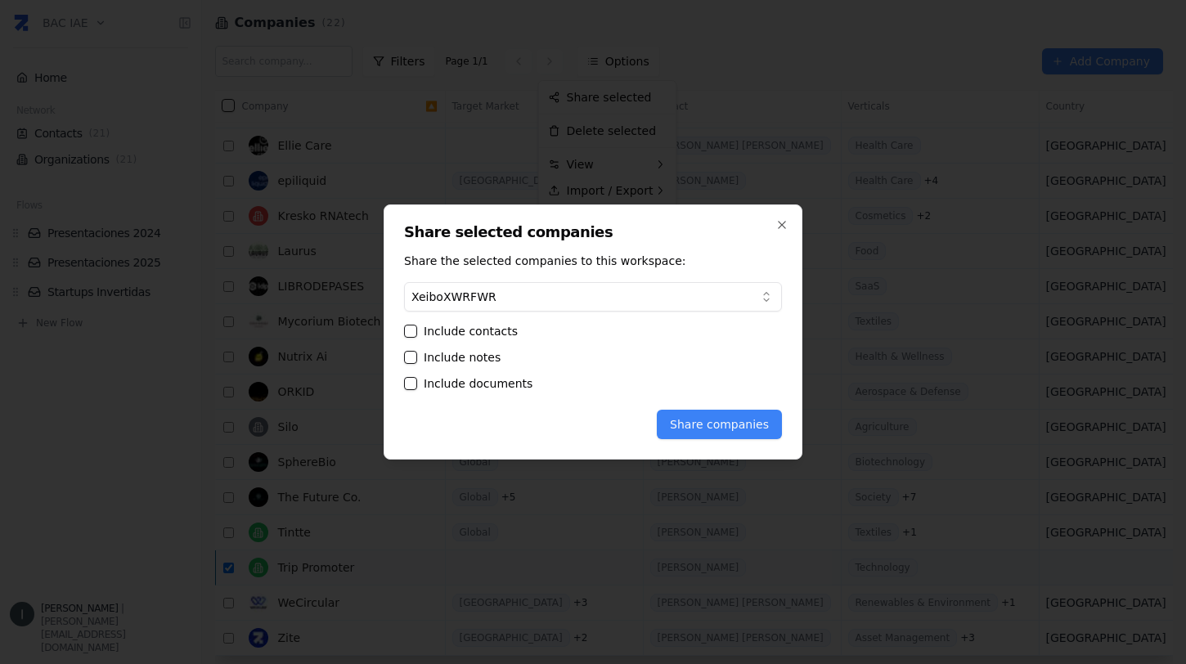
click at [414, 333] on button "Include contacts" at bounding box center [410, 331] width 13 height 13
click at [412, 358] on button "Include notes" at bounding box center [410, 357] width 13 height 13
click at [412, 380] on button "Include documents" at bounding box center [410, 383] width 13 height 13
click at [484, 297] on body "BAC IAE Home Network Contacts ( 21 ) Organizations ( 21 ) Flows Presentaciones …" at bounding box center [593, 332] width 1186 height 664
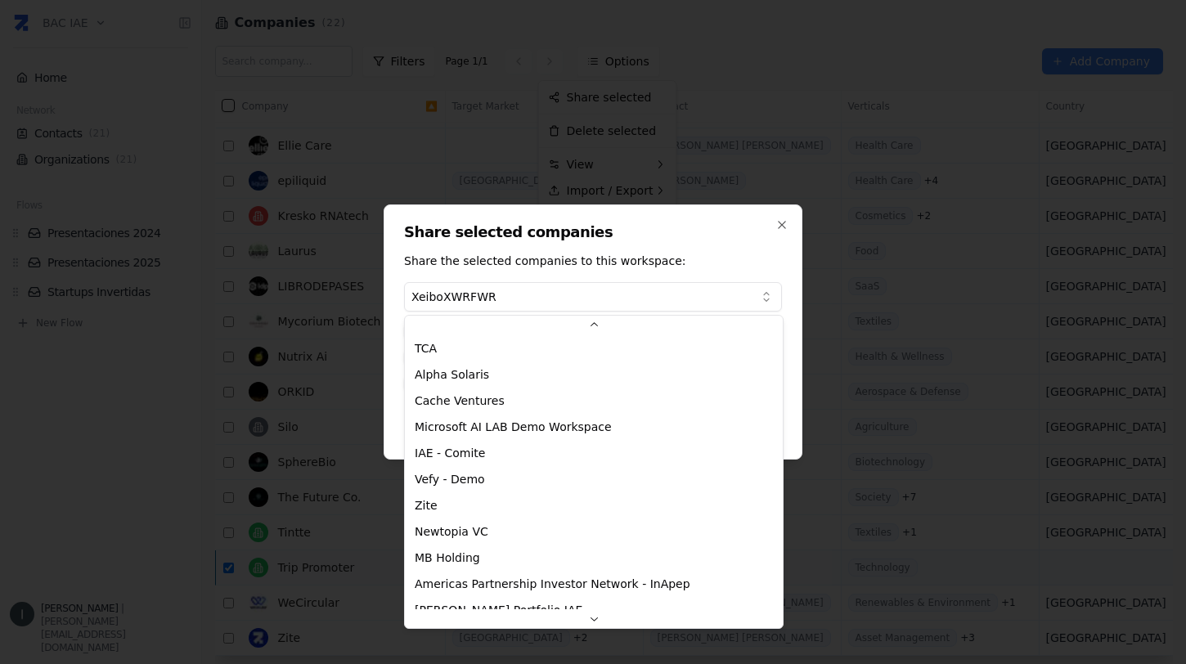
scroll to position [146, 0]
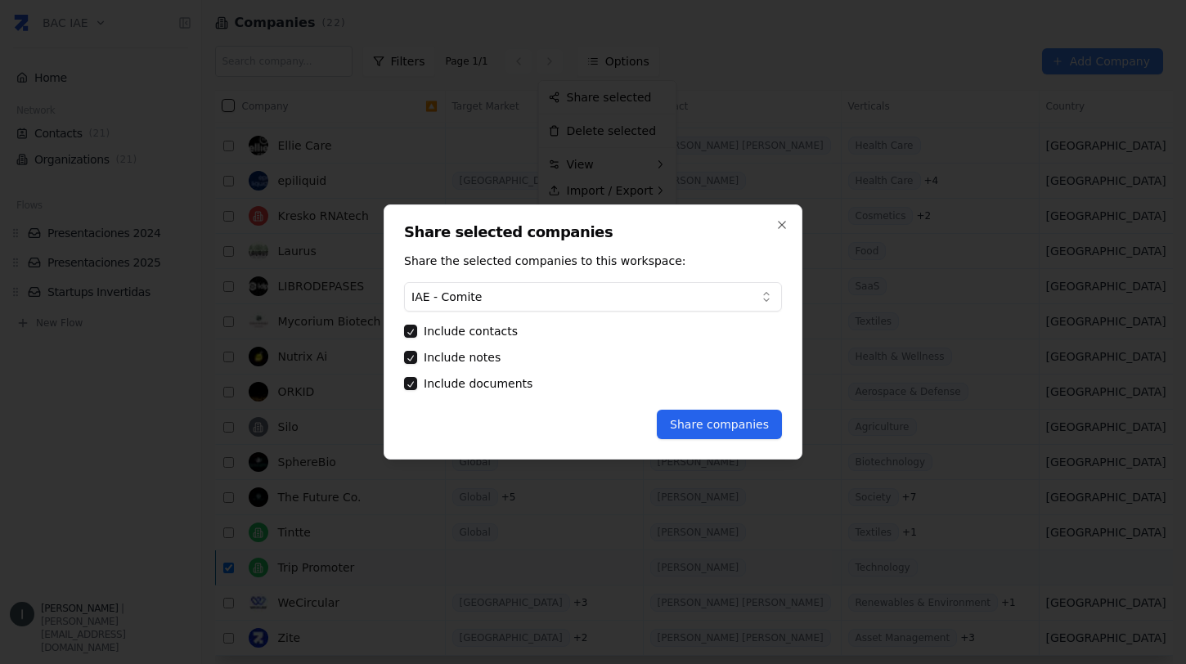
click at [690, 427] on button "Share companies" at bounding box center [719, 424] width 125 height 29
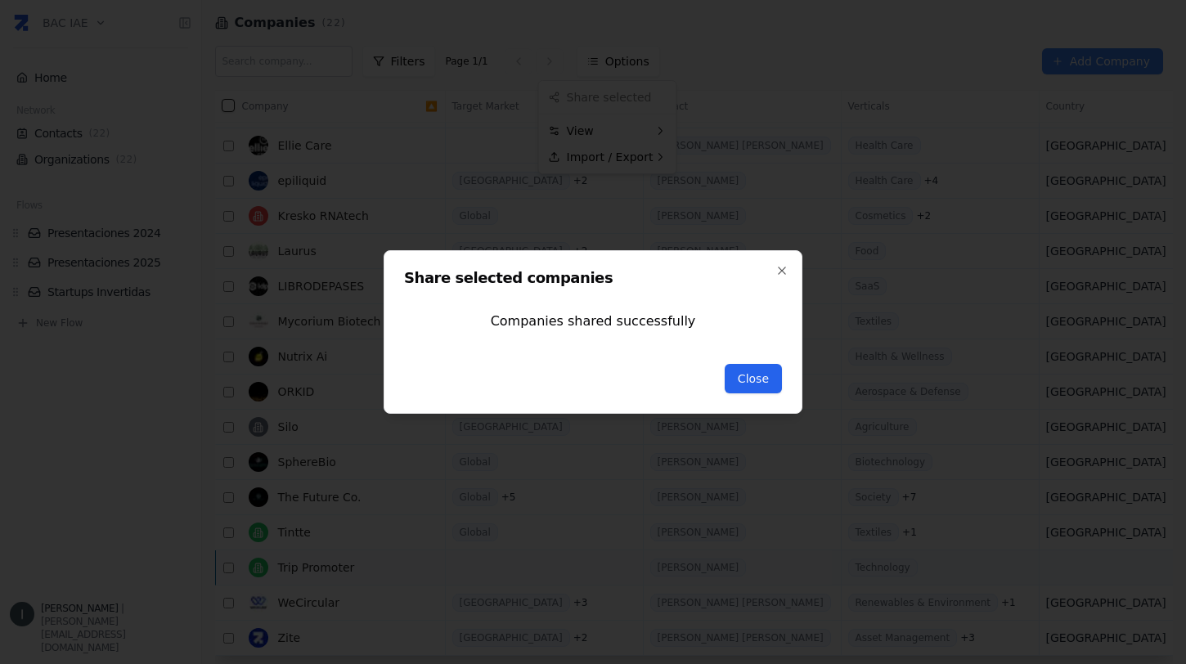
click at [763, 380] on button "Close" at bounding box center [753, 378] width 57 height 29
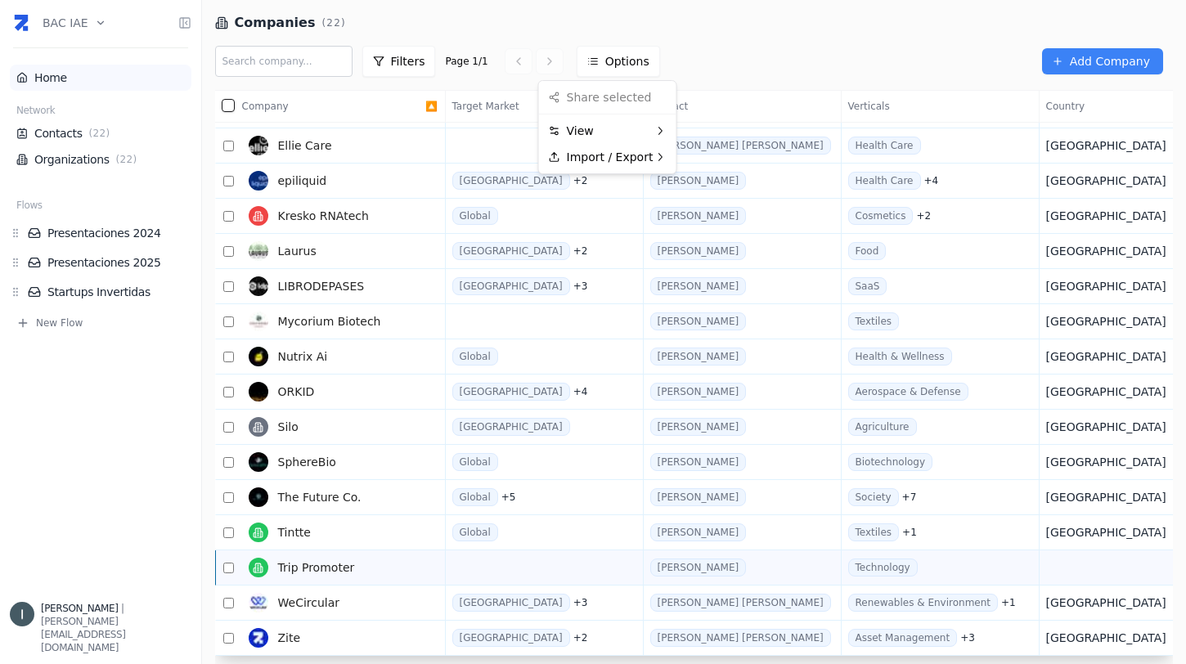
click at [75, 77] on html "BAC IAE Home Network Contacts ( 22 ) Organizations ( 22 ) Flows Presentaciones …" at bounding box center [593, 332] width 1186 height 664
click at [52, 77] on link "Home" at bounding box center [100, 78] width 168 height 16
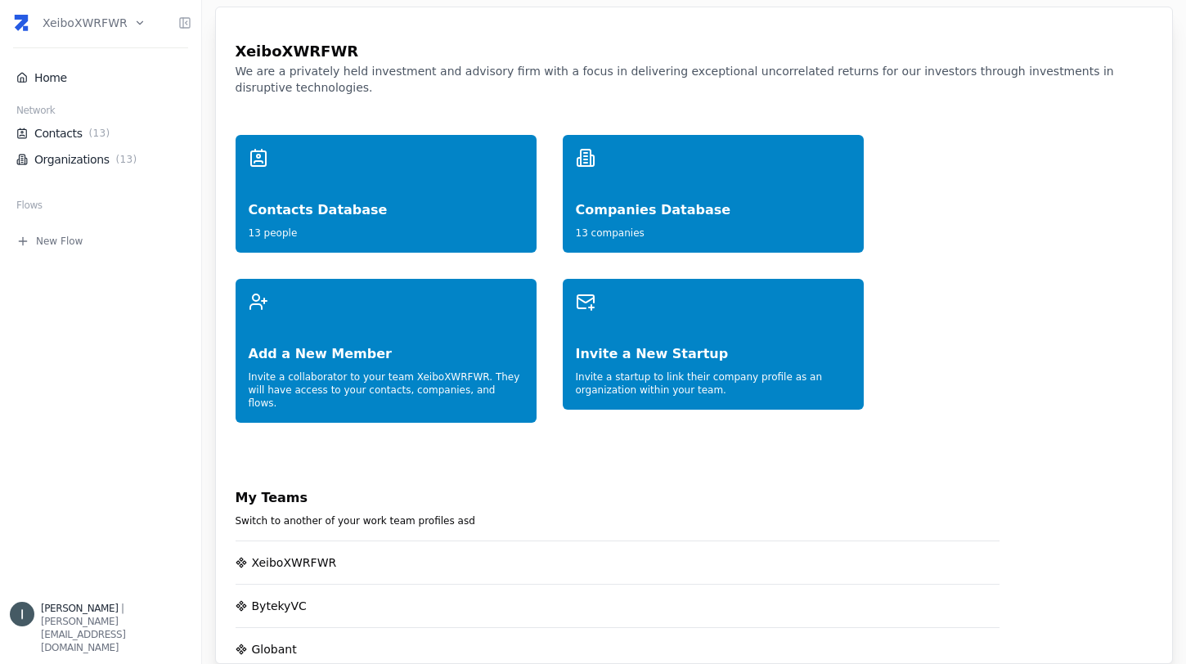
click at [93, 25] on html "XeiboXWRFWR Home Network Contacts ( 13 ) Organizations ( 13 ) Flows New Flow Iv…" at bounding box center [593, 332] width 1186 height 664
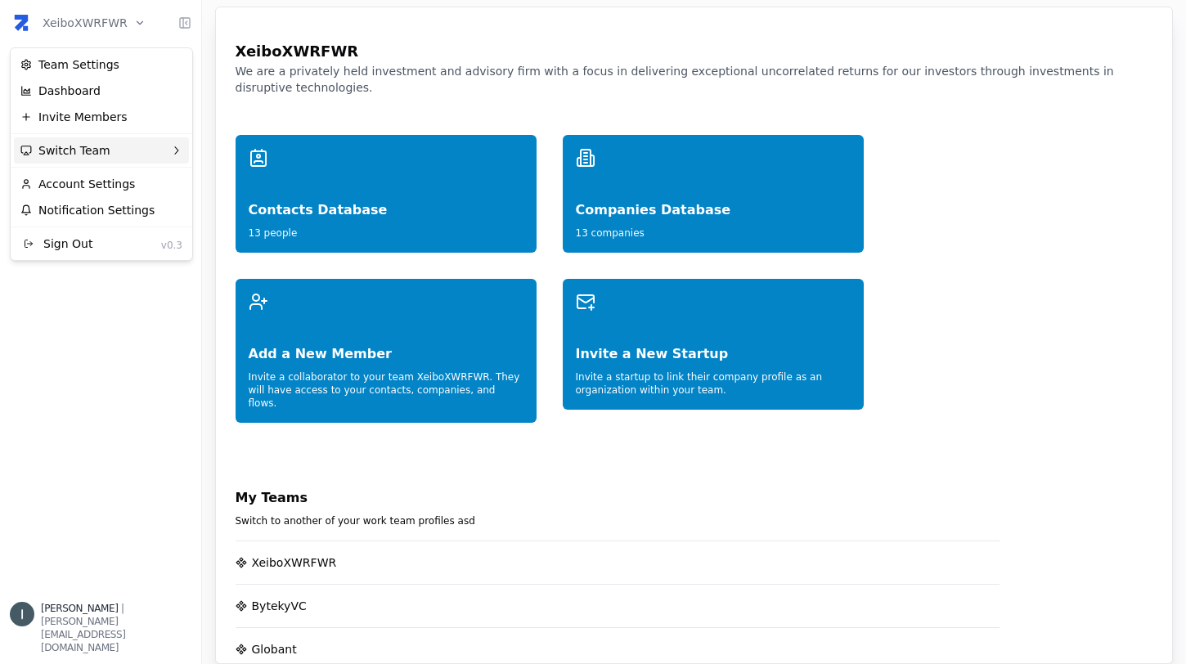
click at [116, 152] on div "Switch Team" at bounding box center [101, 150] width 175 height 26
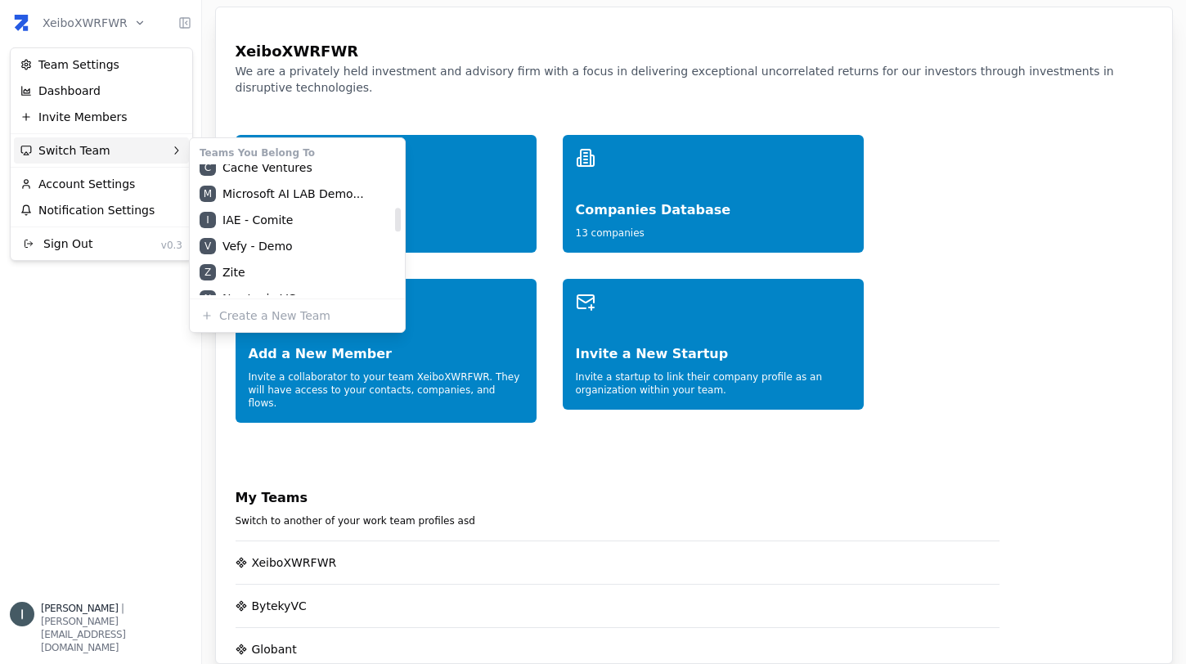
scroll to position [234, 0]
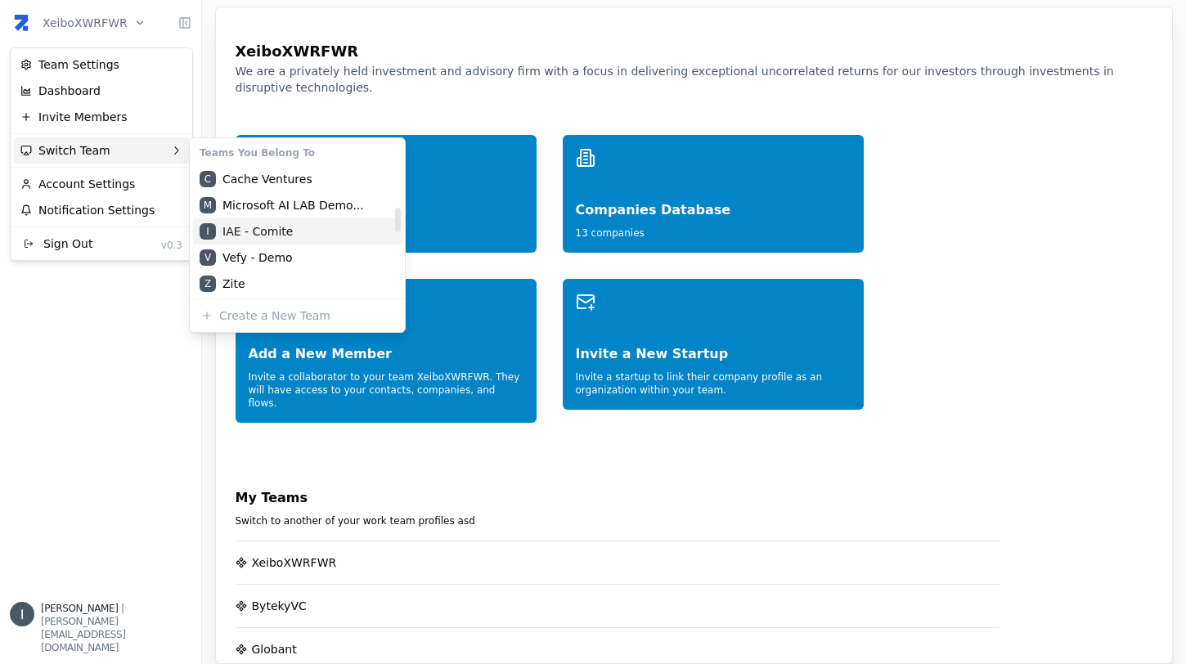
click at [247, 236] on div "I IAE - Comite" at bounding box center [297, 231] width 209 height 26
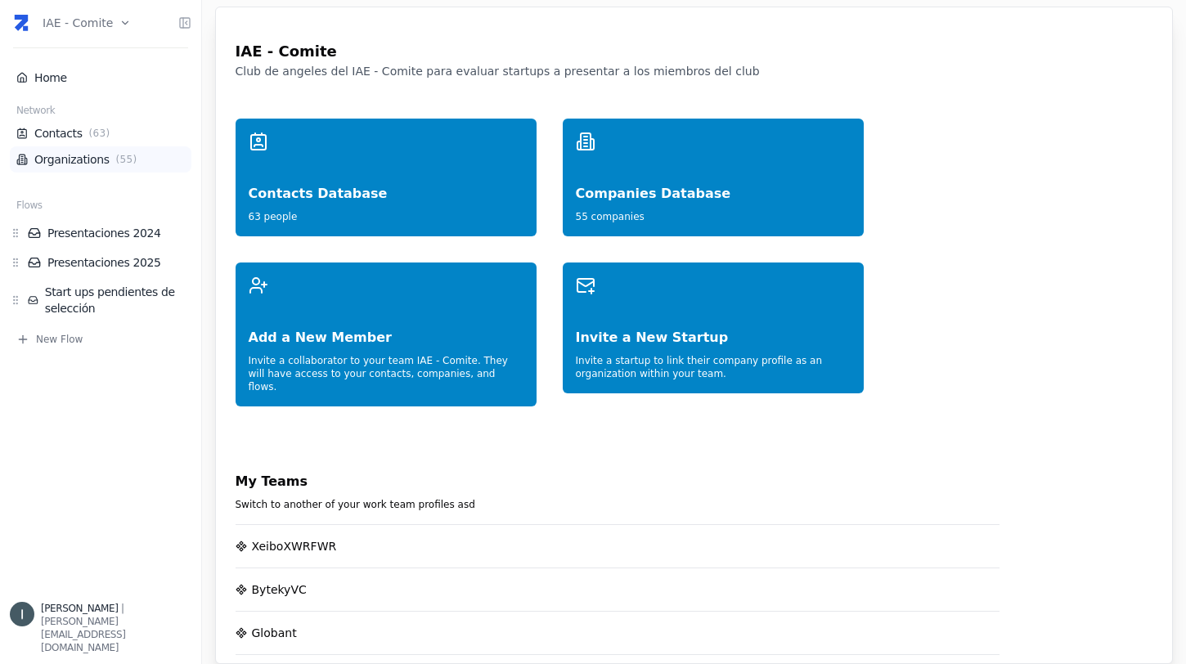
click at [87, 170] on li "Organizations ( 55 )" at bounding box center [101, 159] width 182 height 26
click at [89, 167] on link "Organizations ( 55 )" at bounding box center [100, 159] width 168 height 16
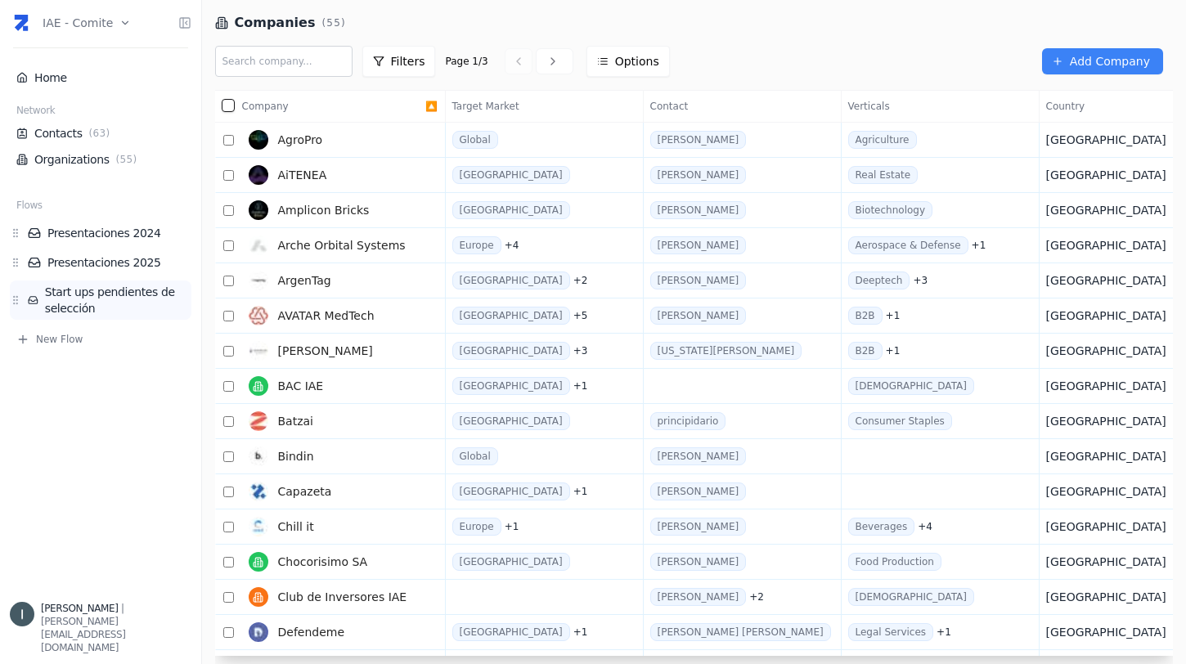
click at [91, 289] on link "Start ups pendientes de selección" at bounding box center [110, 300] width 164 height 33
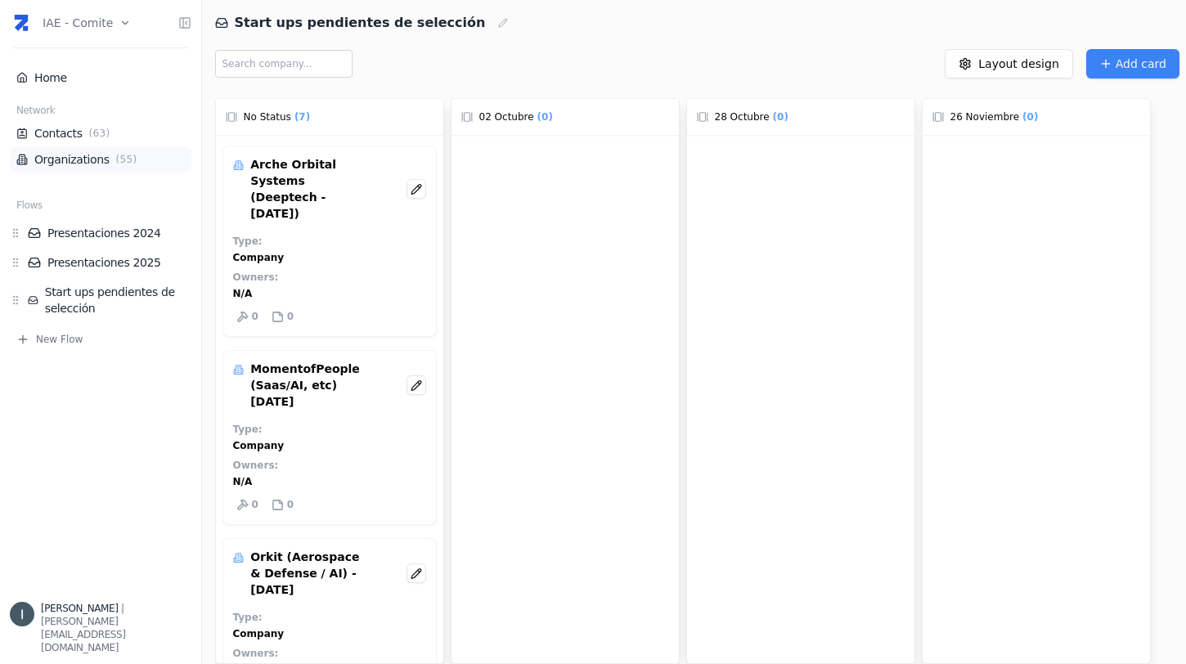
click at [90, 156] on link "Organizations ( 55 )" at bounding box center [100, 159] width 168 height 16
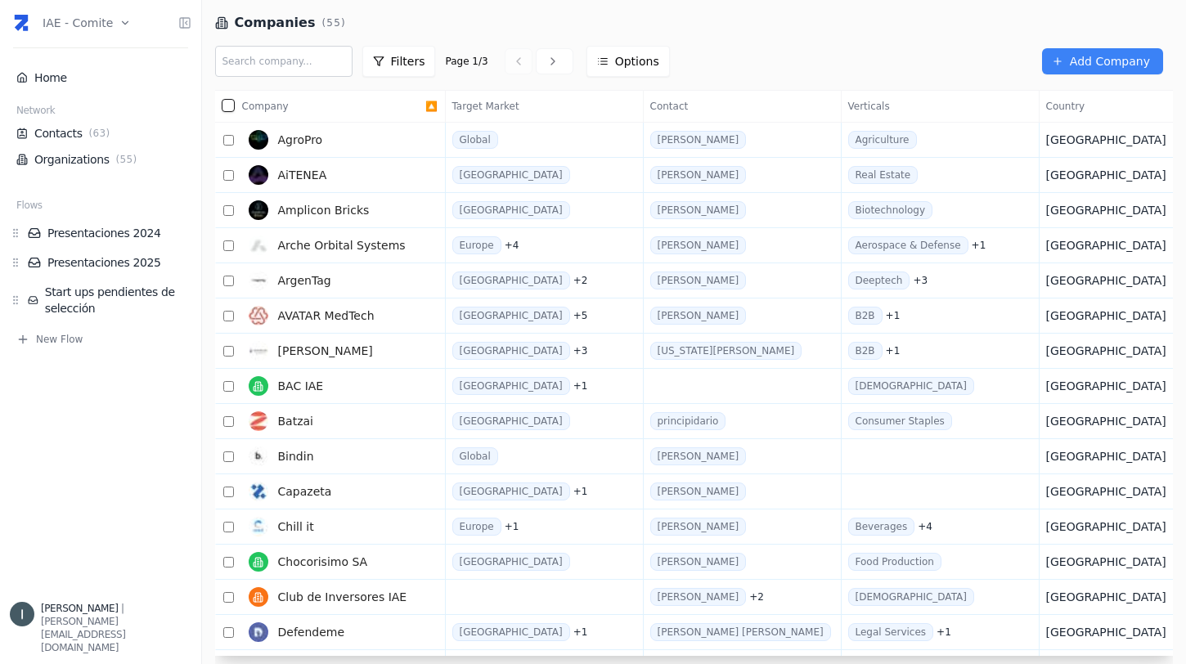
click at [294, 66] on input "text" at bounding box center [283, 61] width 137 height 31
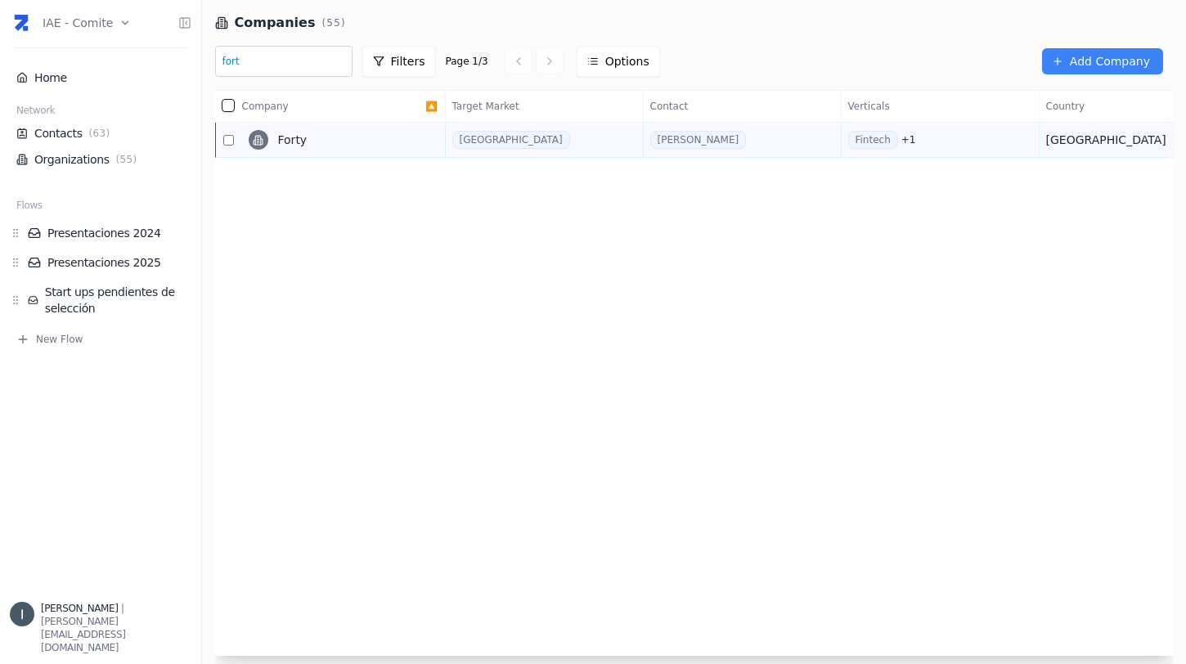
type input "fort"
click at [312, 150] on link "Forty" at bounding box center [333, 140] width 183 height 33
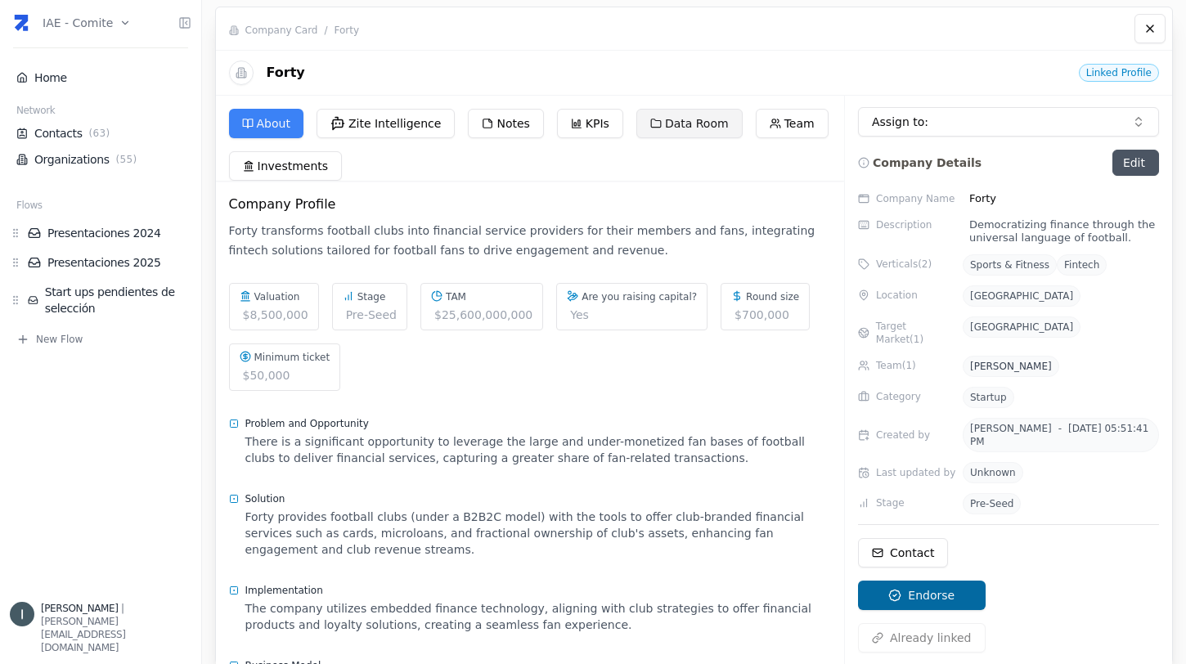
click at [701, 123] on button "Data Room" at bounding box center [689, 123] width 106 height 29
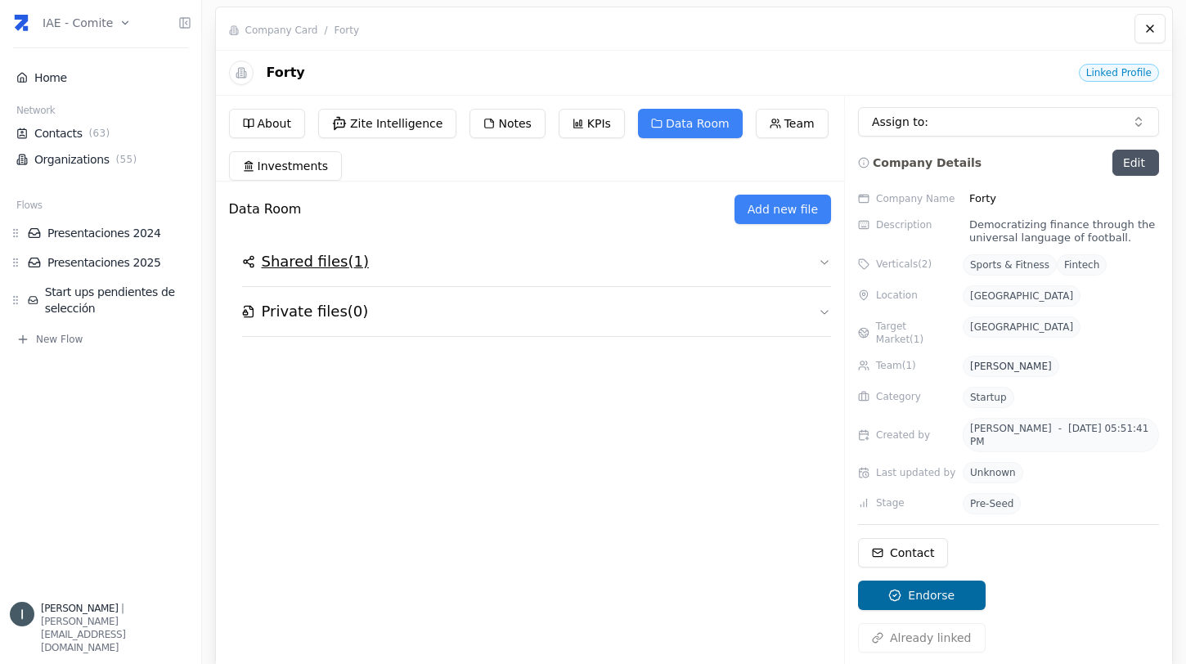
click at [800, 260] on button "Shared files ( 1 )" at bounding box center [537, 261] width 590 height 49
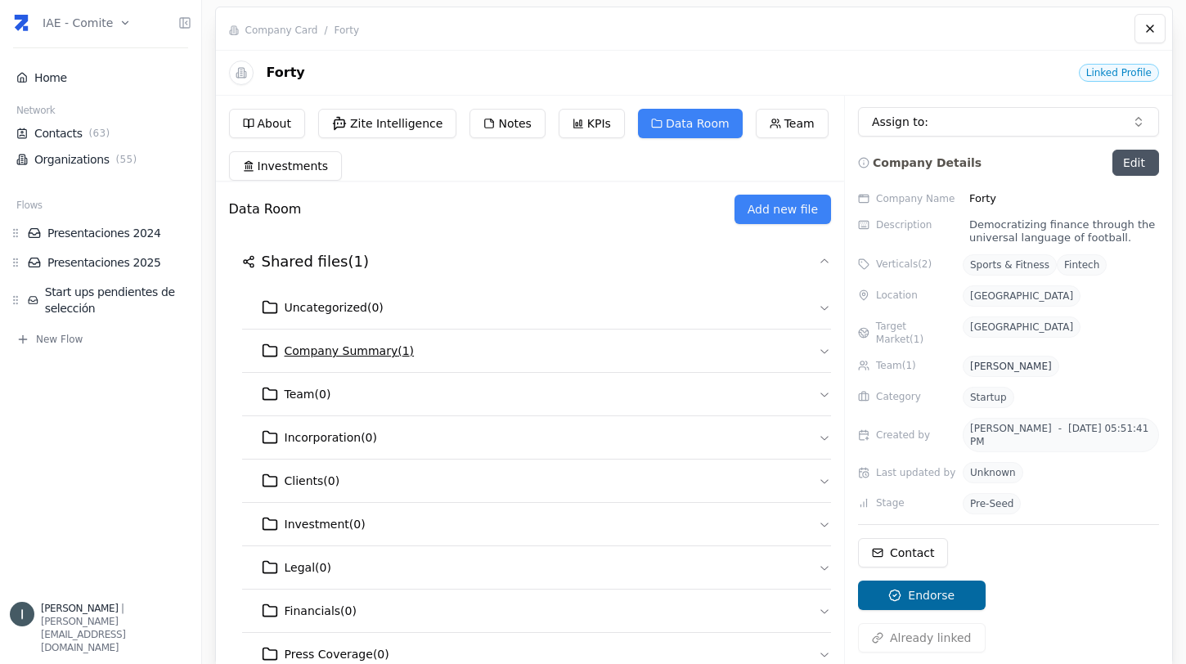
click at [818, 355] on icon "button" at bounding box center [824, 350] width 13 height 13
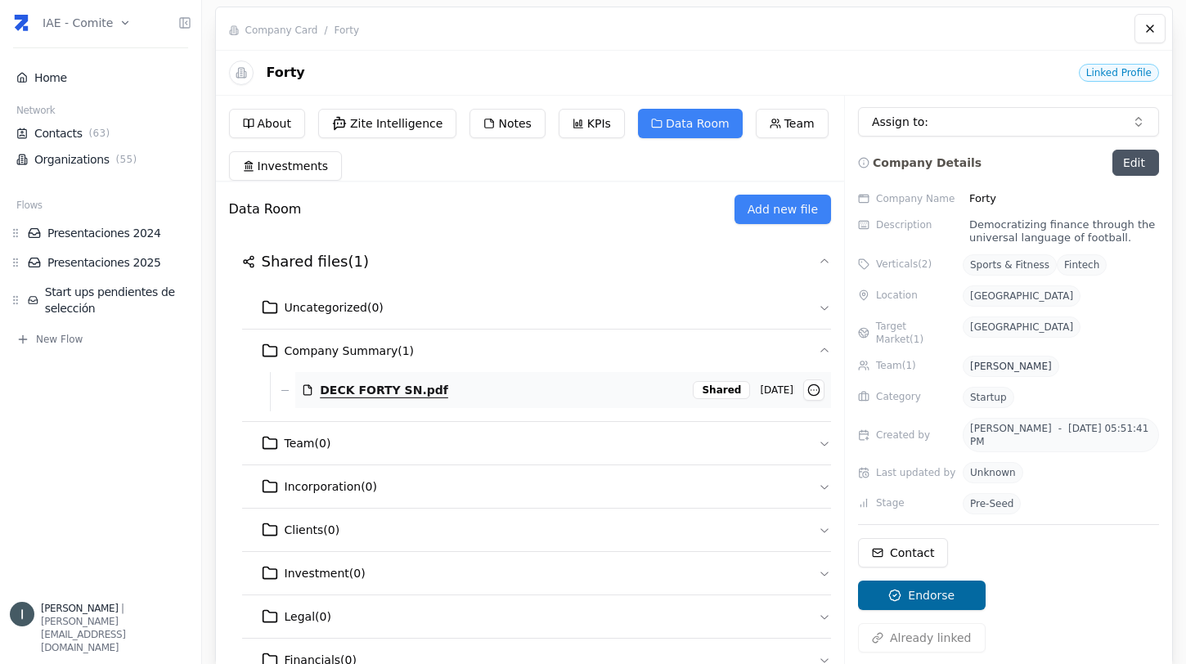
click at [394, 384] on span "DECK FORTY SN.pdf" at bounding box center [384, 390] width 128 height 16
